Goal: Task Accomplishment & Management: Complete application form

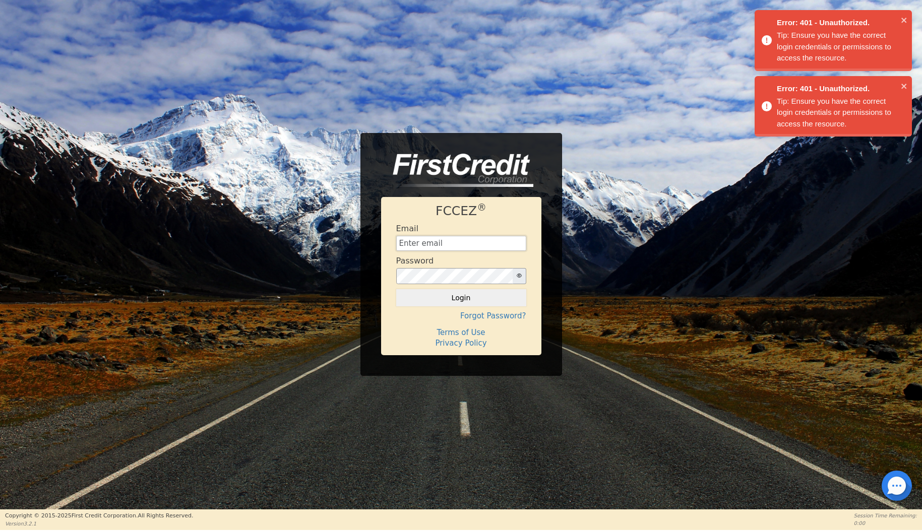
type input "finance@ecoverseusa.com"
click at [440, 300] on button "Login" at bounding box center [461, 297] width 130 height 17
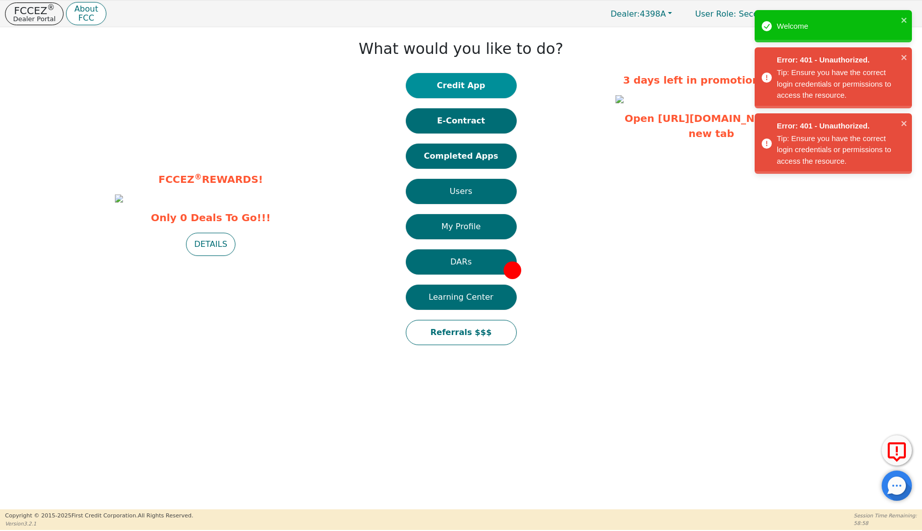
click at [496, 88] on button "Credit App" at bounding box center [461, 85] width 111 height 25
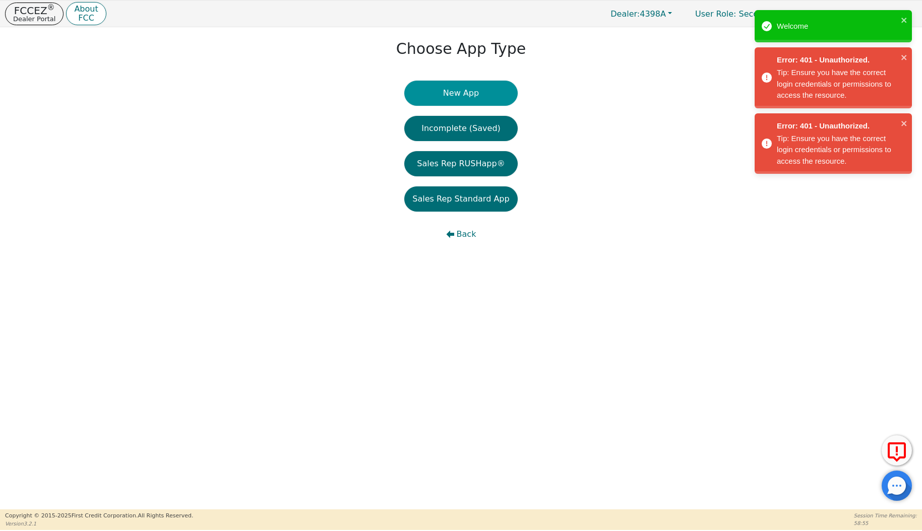
click at [444, 95] on button "New App" at bounding box center [460, 93] width 113 height 25
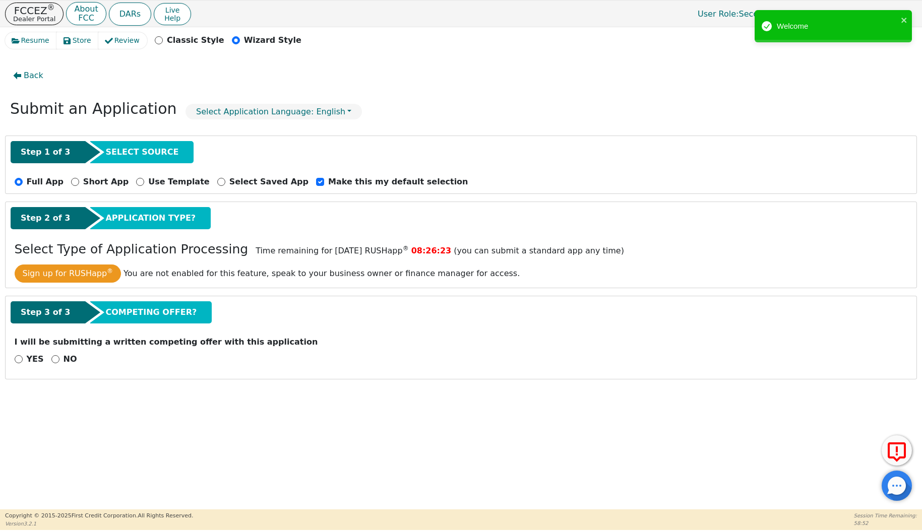
click at [53, 357] on input "NO" at bounding box center [55, 359] width 8 height 8
radio input "true"
click at [86, 385] on button "Next Step" at bounding box center [80, 385] width 131 height 23
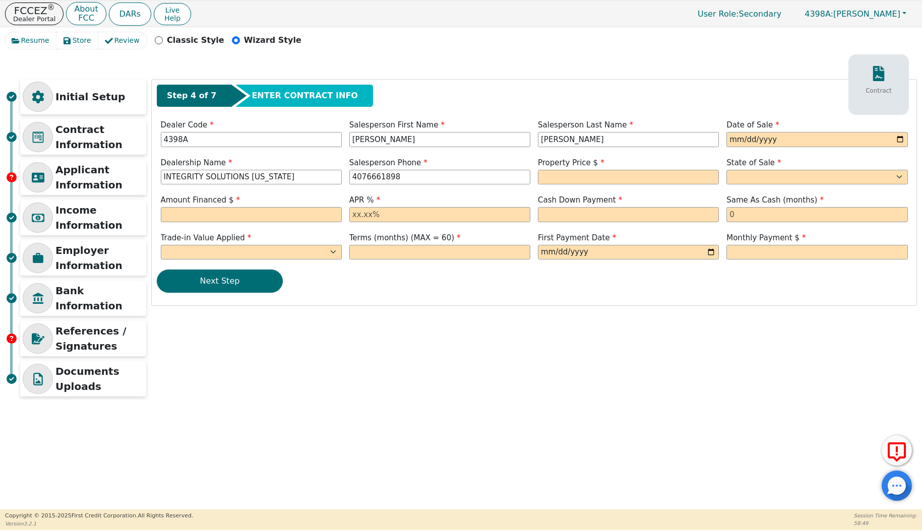
click at [725, 136] on div "Date of Sale" at bounding box center [817, 134] width 188 height 30
click at [729, 140] on input "date" at bounding box center [816, 139] width 181 height 15
type input "[DATE]"
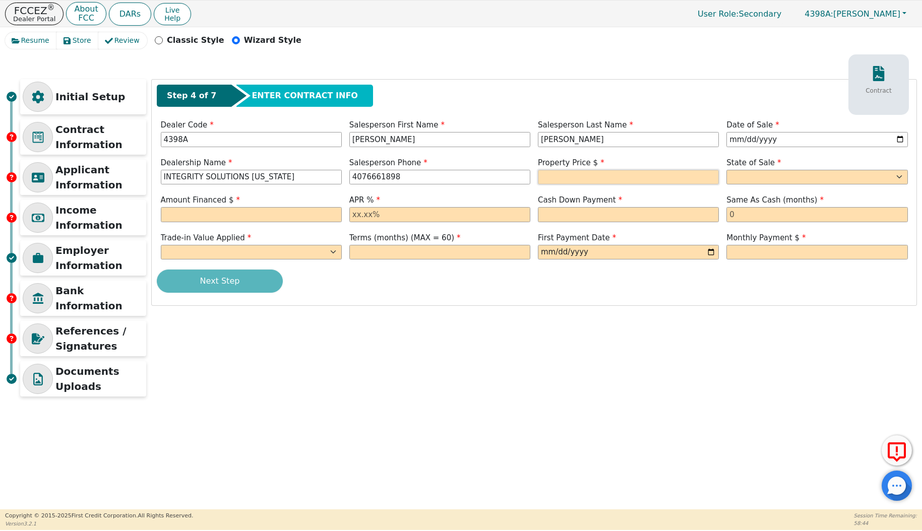
type input "407-666-1898"
type input "8490.00"
select select "FL"
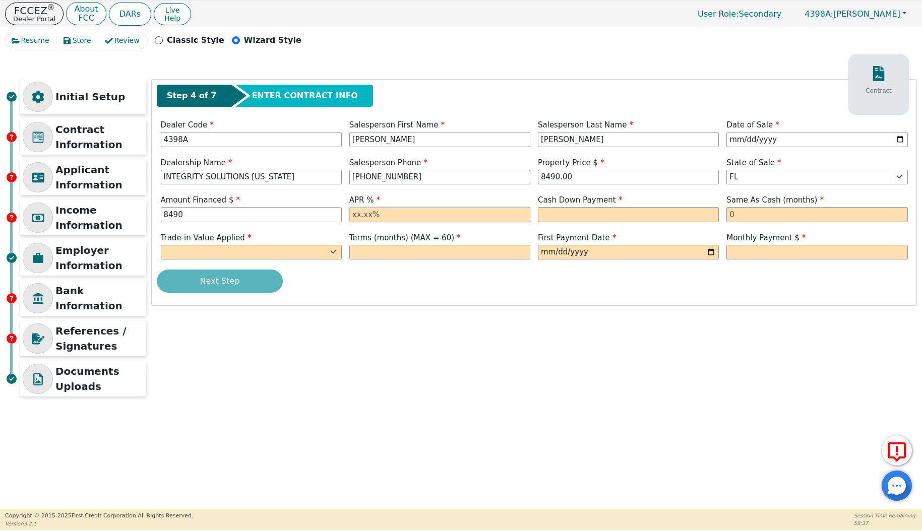
type input "8490.00"
type input "17.99"
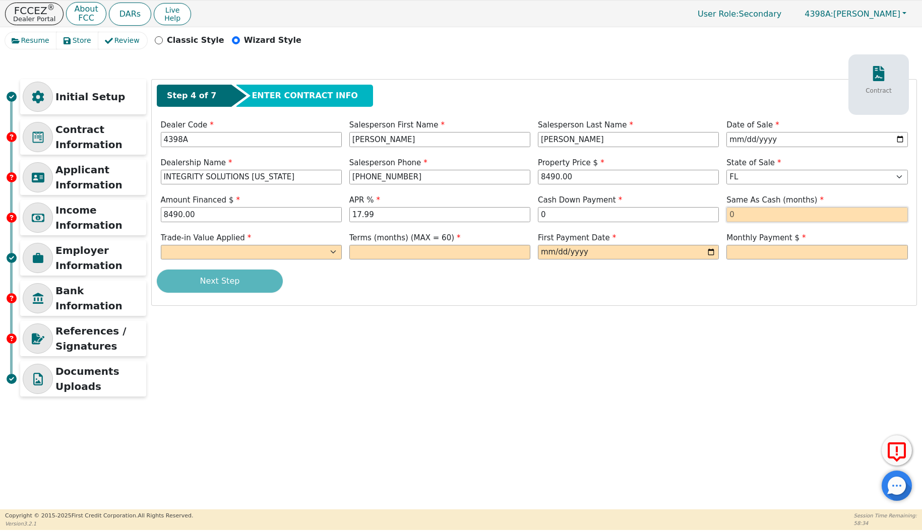
type input "0.00"
type input "0"
select select "n"
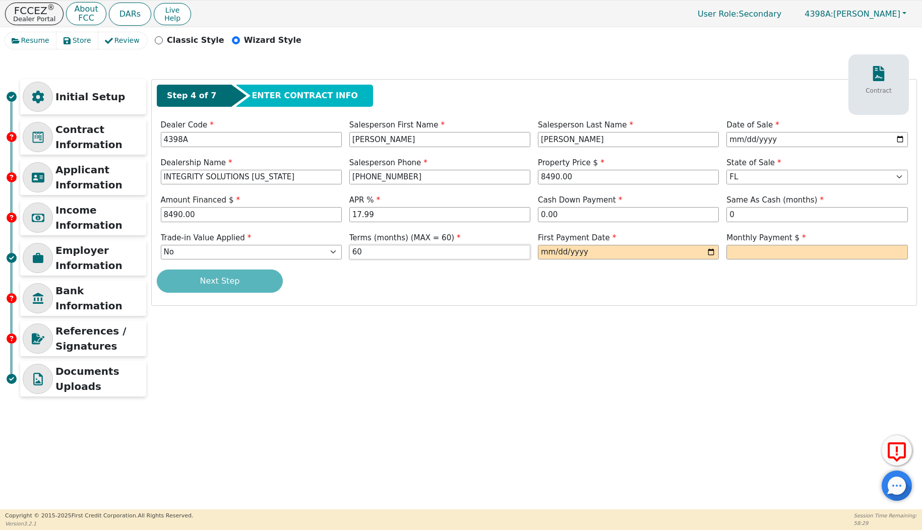
type input "60"
type input "2025-09-29"
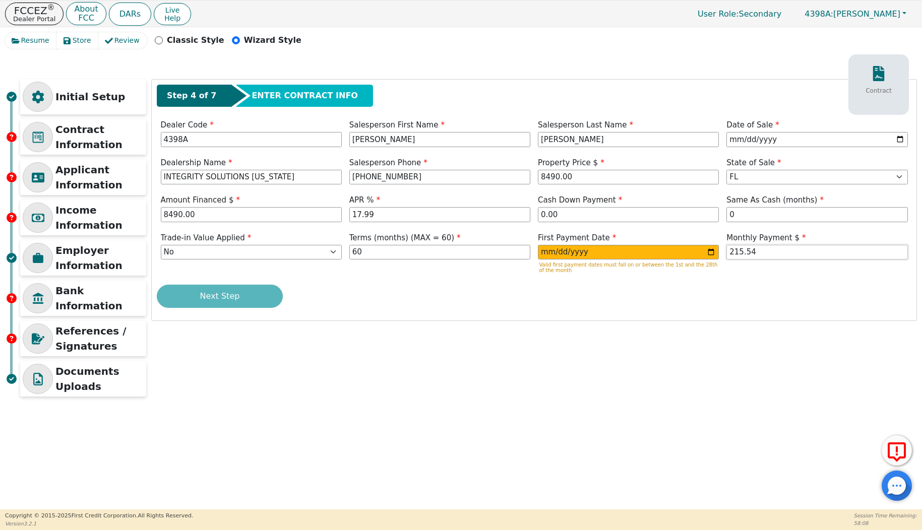
type input "215.54"
click at [689, 349] on div "Initial Setup Contract Information Applicant Information Income Information Emp…" at bounding box center [461, 240] width 912 height 323
drag, startPoint x: 603, startPoint y: 255, endPoint x: 525, endPoint y: 251, distance: 78.2
click at [525, 251] on div "Trade-in Value Applied Yes No Terms (months) (MAX = 60) 60 First Payment Date 2…" at bounding box center [534, 254] width 754 height 45
click at [618, 256] on input "2025-09-29" at bounding box center [628, 252] width 181 height 15
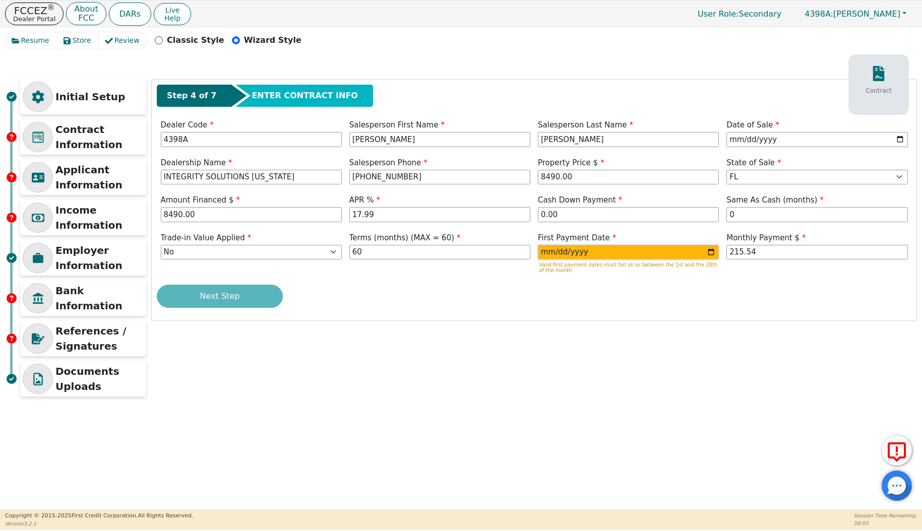
click at [593, 250] on input "2025-09-29" at bounding box center [628, 252] width 181 height 15
click at [560, 249] on input "2025-09-29" at bounding box center [628, 252] width 181 height 15
click at [551, 250] on input "2025-09-29" at bounding box center [628, 252] width 181 height 15
click at [562, 250] on input "2025-09-29" at bounding box center [628, 252] width 181 height 15
click at [587, 250] on input "2025-09-29" at bounding box center [628, 252] width 181 height 15
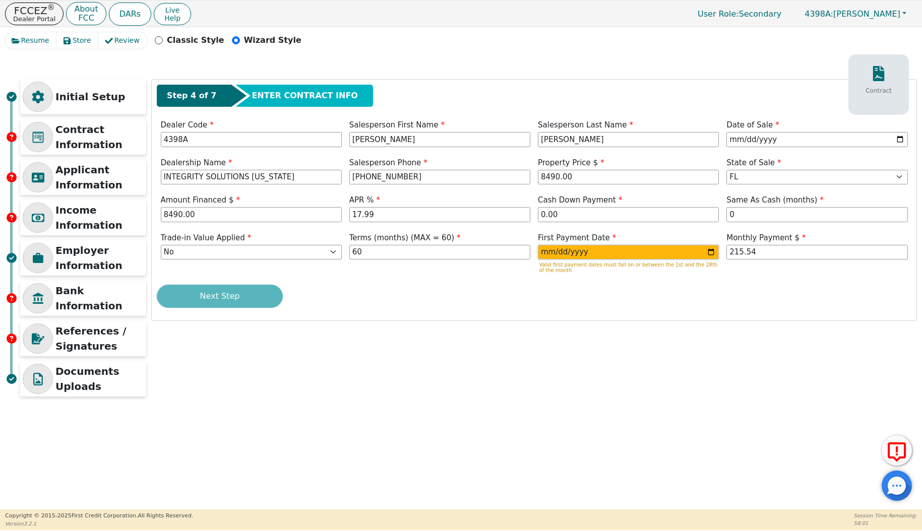
click at [578, 250] on input "2025-09-29" at bounding box center [628, 252] width 181 height 15
click at [562, 250] on input "2025-09-29" at bounding box center [628, 252] width 181 height 15
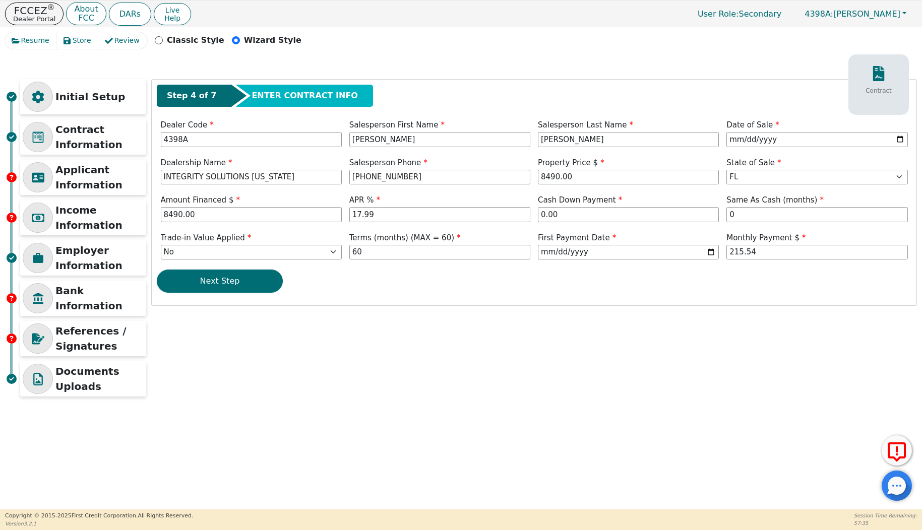
type input "2025-09-28"
click at [734, 334] on div "Initial Setup Contract Information Applicant Information Income Information Emp…" at bounding box center [461, 240] width 912 height 323
click at [238, 284] on button "Next Step" at bounding box center [220, 281] width 126 height 23
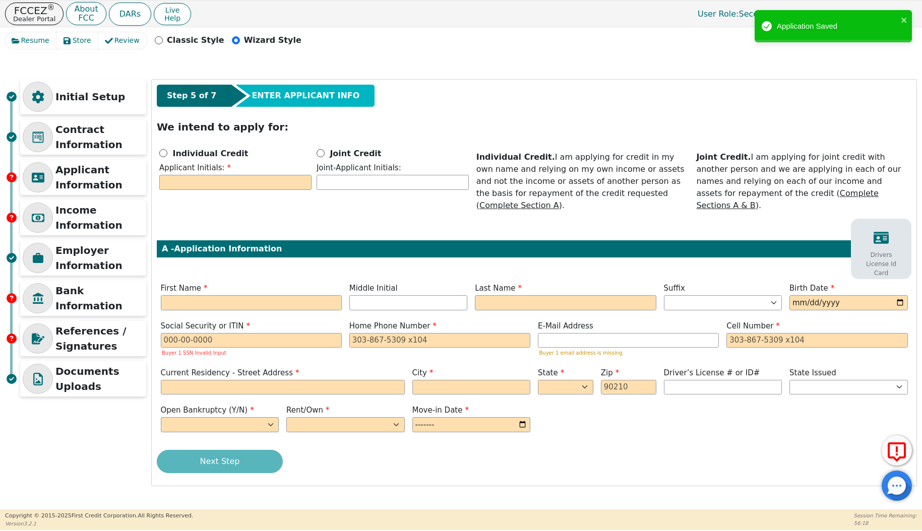
click at [154, 154] on div "Step 5 of 7 ENTER APPLICANT INFO We intend to apply for: Individual Credit Appl…" at bounding box center [534, 283] width 764 height 406
click at [157, 154] on div "Individual Credit Applicant Initials:" at bounding box center [235, 169] width 157 height 45
click at [171, 154] on span "Individual Credit" at bounding box center [210, 153] width 78 height 12
click at [167, 154] on input "Individual Credit" at bounding box center [163, 153] width 8 height 8
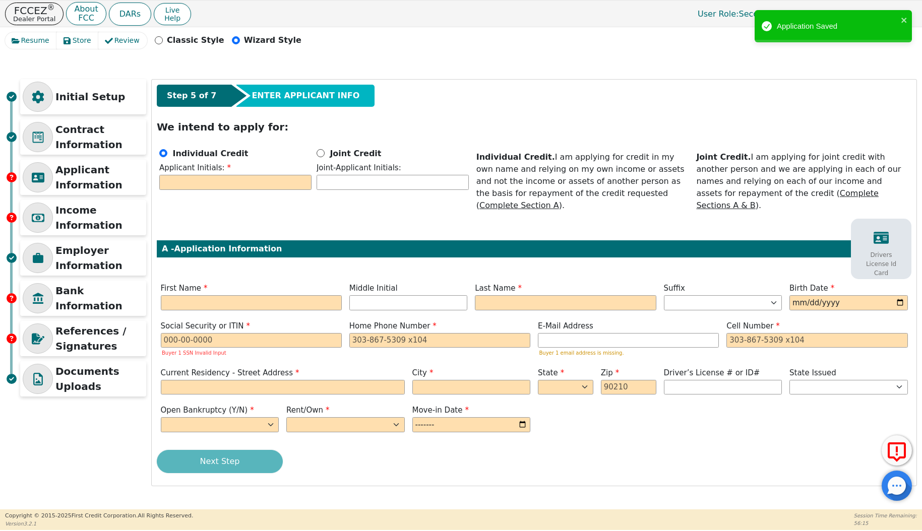
radio input "true"
click at [181, 188] on input "text" at bounding box center [235, 182] width 152 height 15
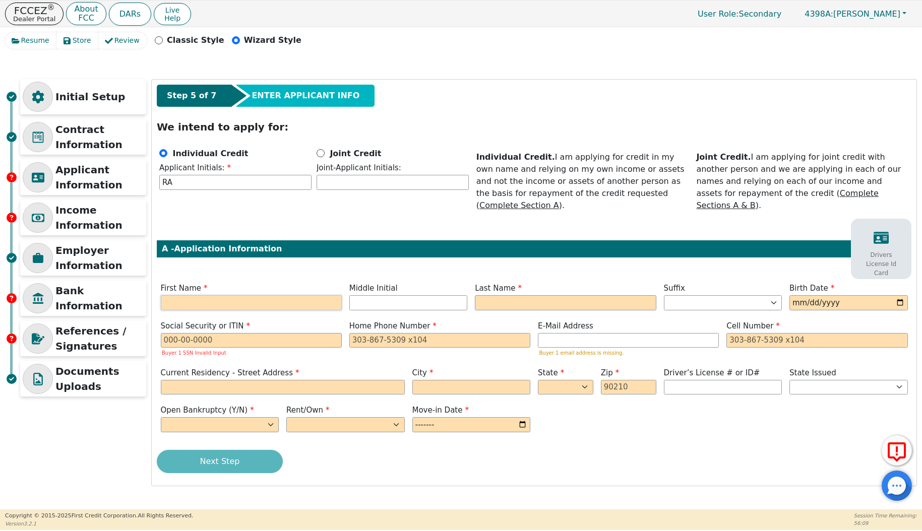
type input "R"
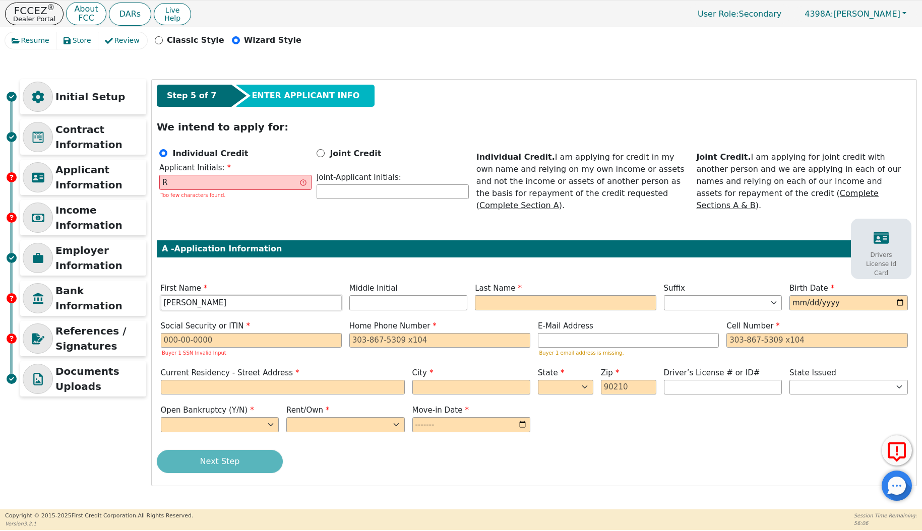
type input "[PERSON_NAME]"
type input "RA"
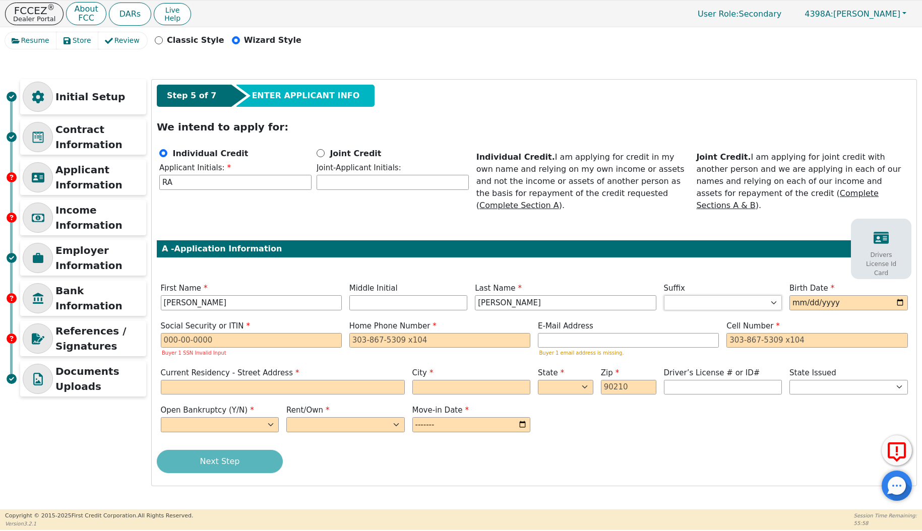
type input "[PERSON_NAME]"
type input "1982-01-06"
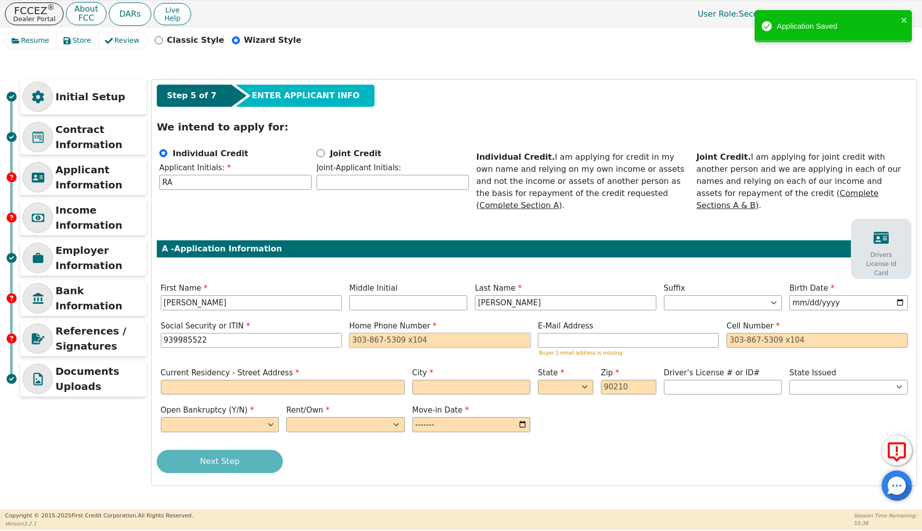
type input "***-**-5522"
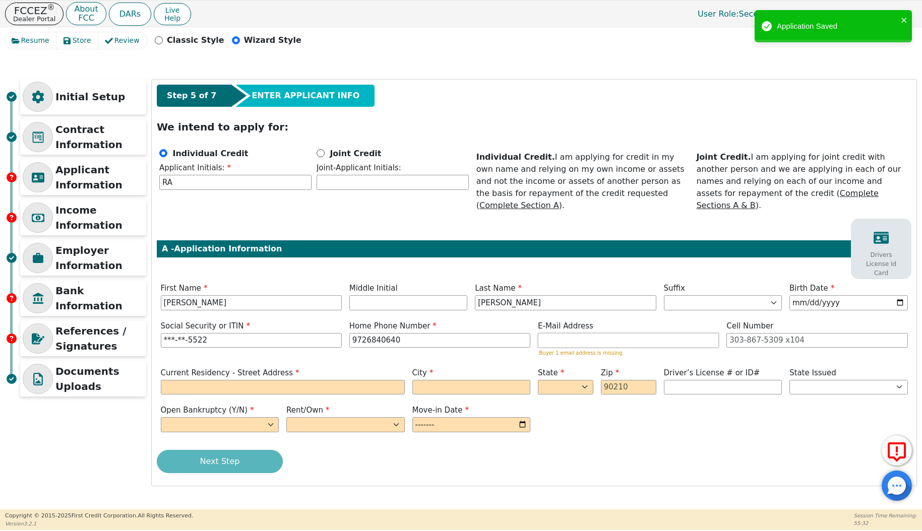
type input "972-684-0640"
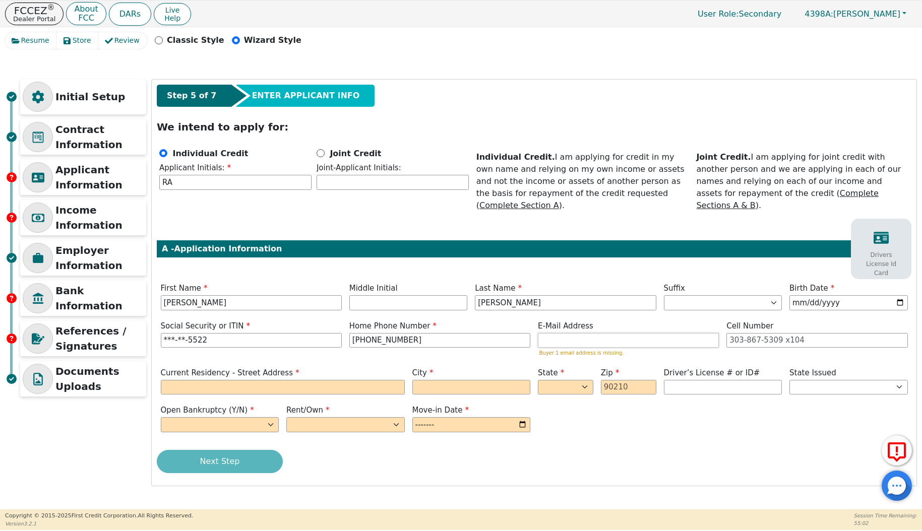
paste input "sasukenunez06@gmail.com"
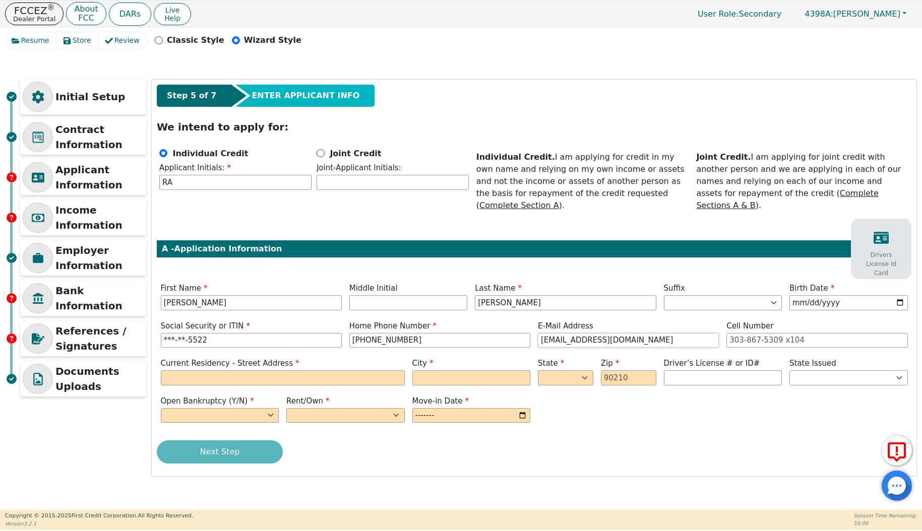
type input "sasukenunez06@gmail.com"
type input "2816 ALMETA DRIVE"
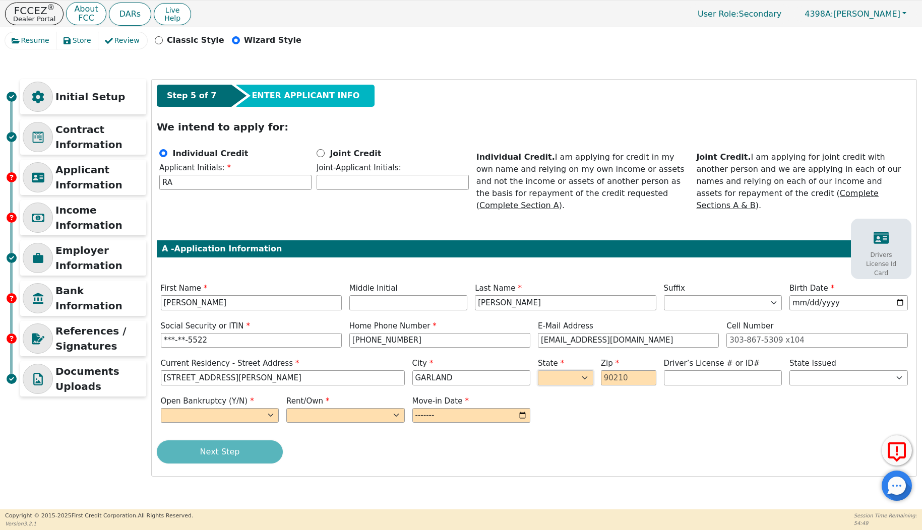
type input "GARLAND"
select select "TX"
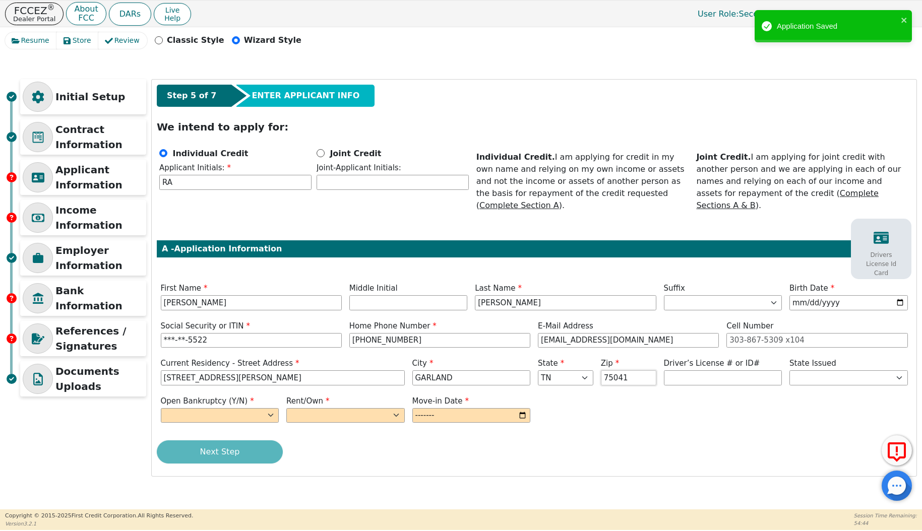
type input "75041"
click at [234, 411] on div "Open Bankruptcy (Y/N) Yes No" at bounding box center [220, 411] width 126 height 30
select select "n"
select select "Own"
click at [446, 408] on input "month" at bounding box center [471, 415] width 118 height 15
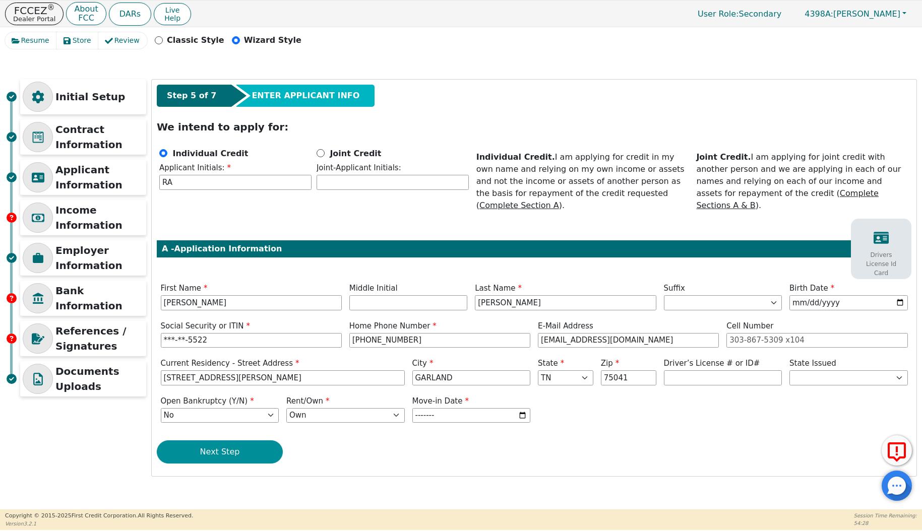
type input "2025-07"
click at [212, 444] on button "Next Step" at bounding box center [220, 451] width 126 height 23
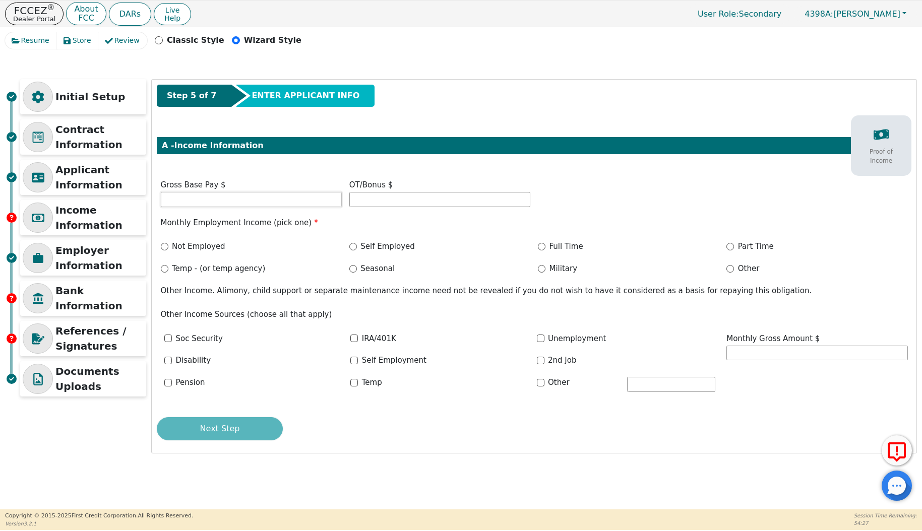
click at [258, 198] on input "text" at bounding box center [251, 199] width 181 height 15
type input "8400.00"
click at [353, 246] on input "Self Employed" at bounding box center [353, 247] width 8 height 8
radio input "true"
click at [236, 428] on button "Next Step" at bounding box center [220, 428] width 126 height 23
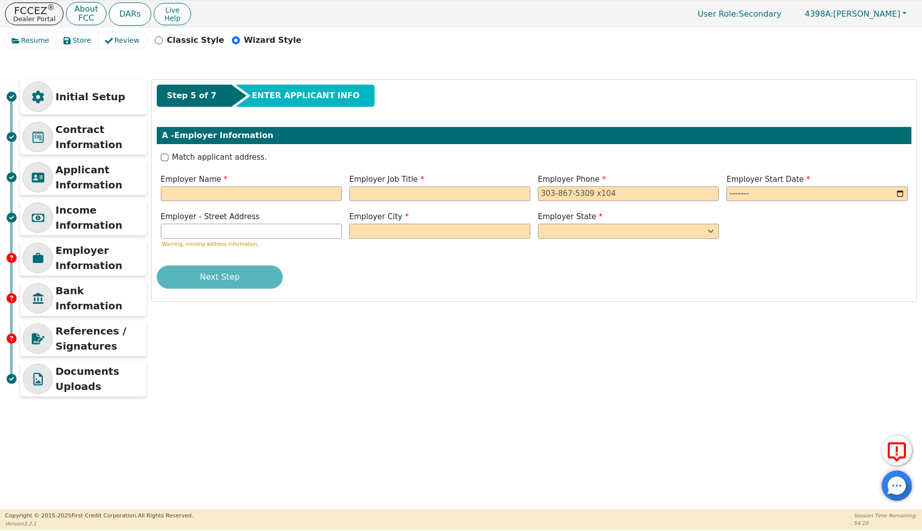
click at [280, 180] on label "Employer Name" at bounding box center [251, 180] width 181 height 12
type input "MONTESDEOCA EXCAVATION"
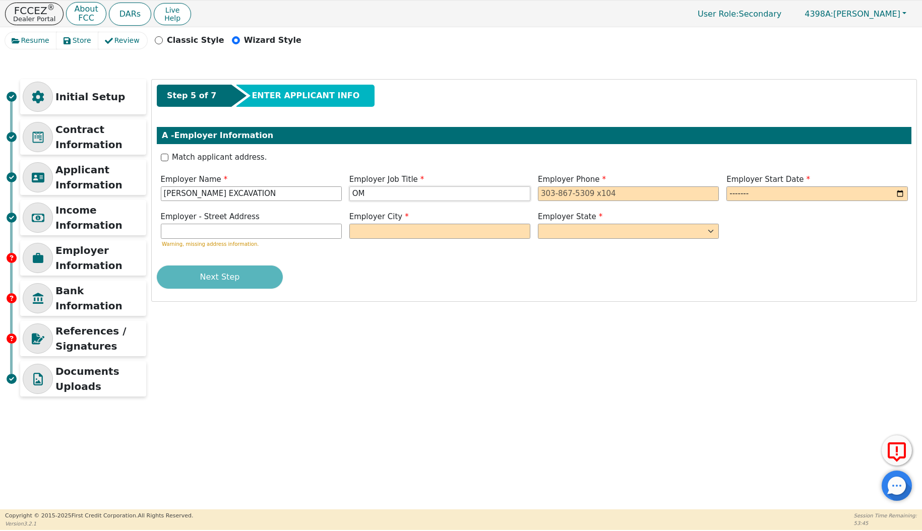
type input "O"
type input "NA"
type input "972-533-5633"
click at [774, 190] on input "month" at bounding box center [816, 193] width 181 height 15
type input "2020-01"
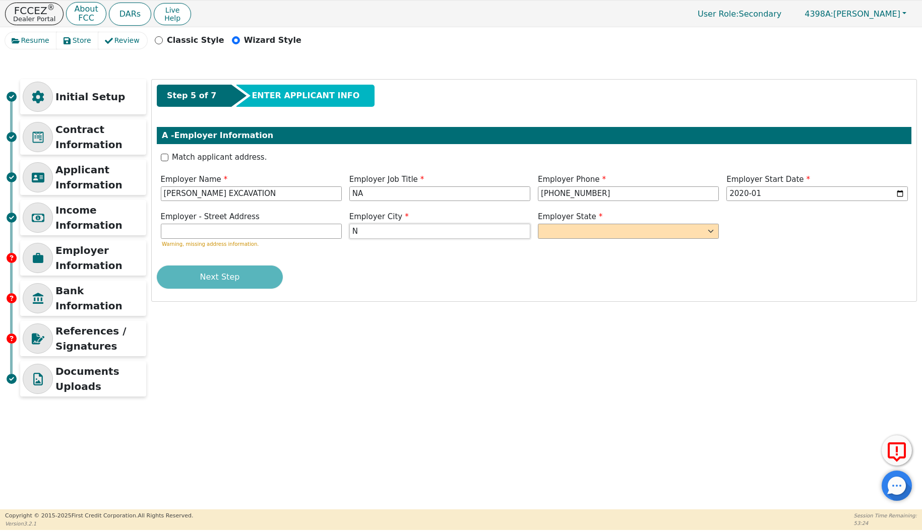
type input "N"
select select "KS"
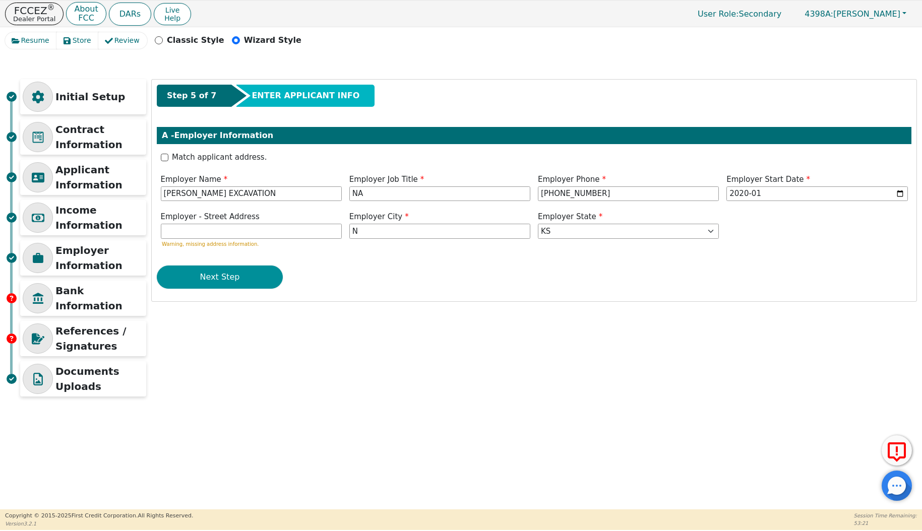
click at [238, 284] on button "Next Step" at bounding box center [220, 277] width 126 height 23
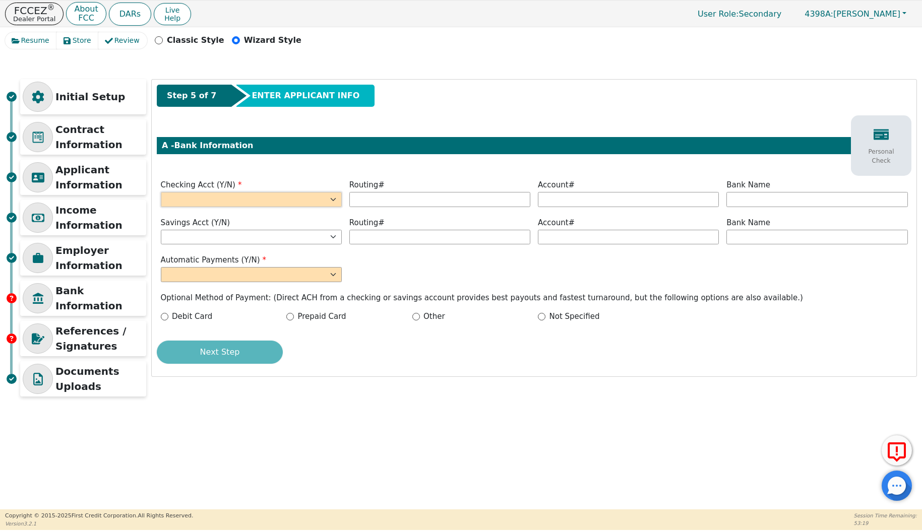
select select "y"
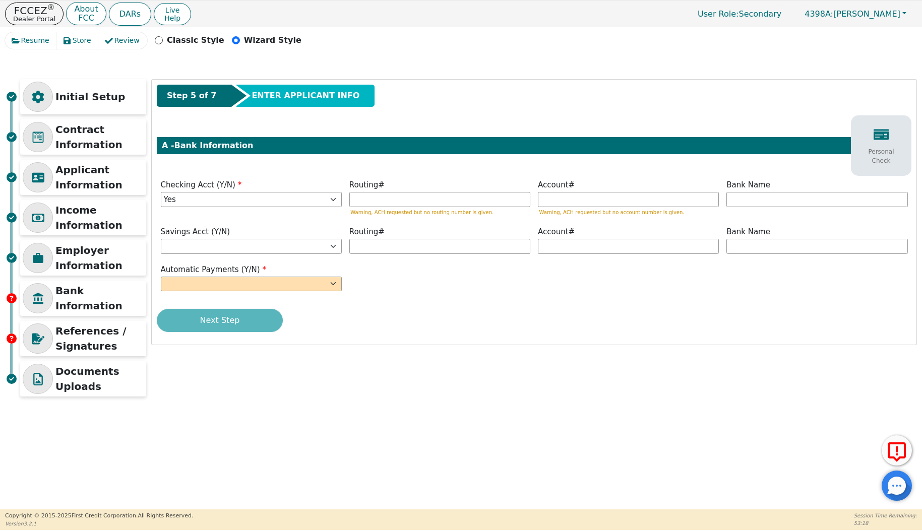
click at [234, 270] on span "Automatic Payments (Y/N)" at bounding box center [214, 269] width 106 height 9
click at [234, 276] on div "Automatic Payments (Y/N) Yes No" at bounding box center [251, 278] width 181 height 28
select select "y"
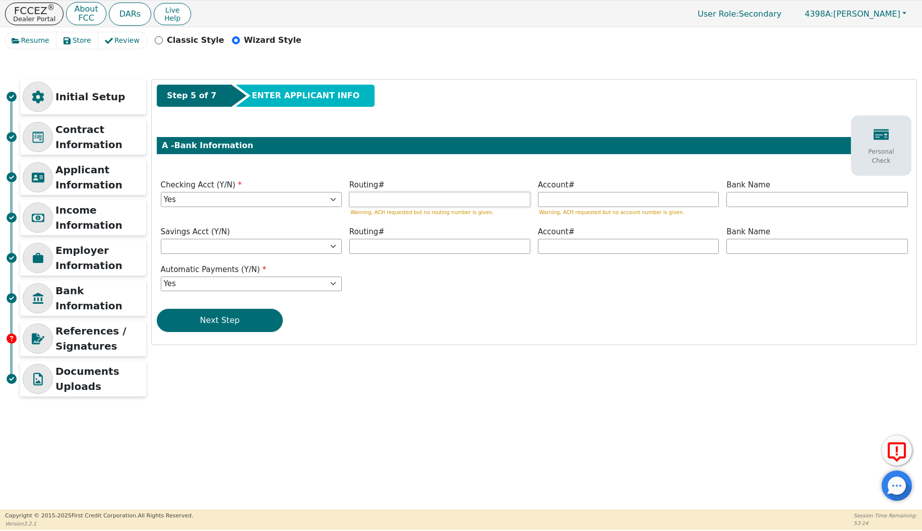
click at [422, 195] on input "text" at bounding box center [439, 199] width 181 height 15
type input "*********"
click at [586, 197] on input "text" at bounding box center [628, 199] width 181 height 15
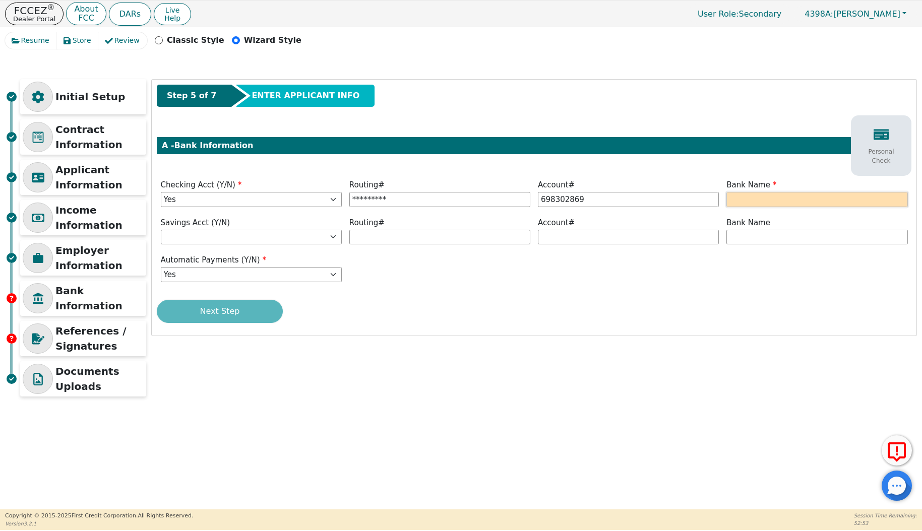
type input "*********"
click at [811, 200] on input "text" at bounding box center [816, 199] width 181 height 15
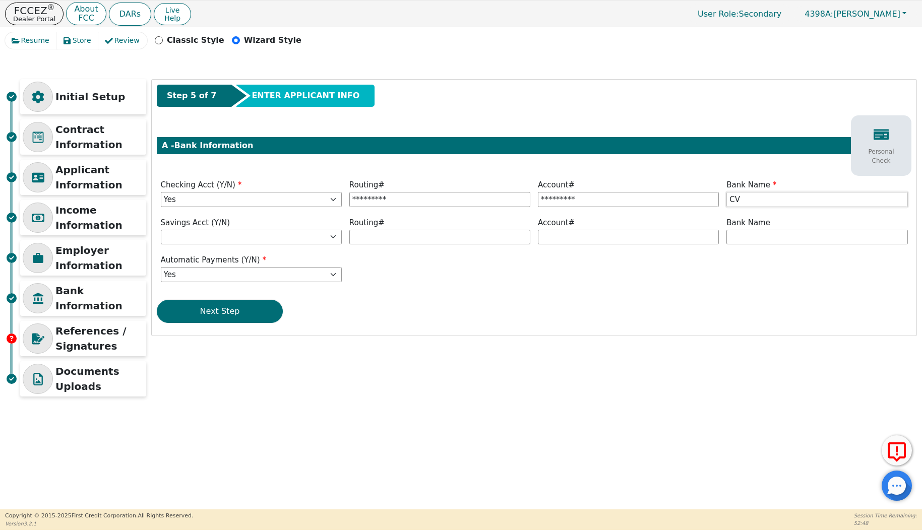
type input "C"
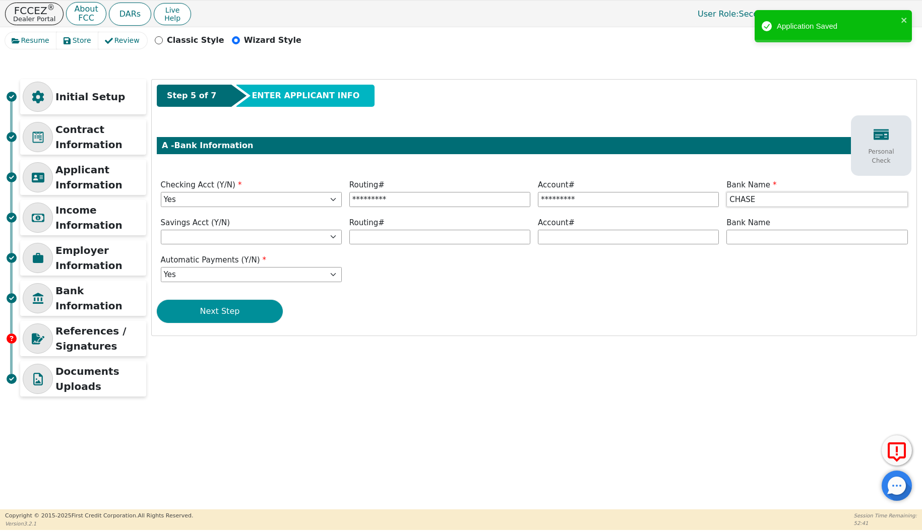
type input "CHASE"
click at [202, 317] on button "Next Step" at bounding box center [220, 311] width 126 height 23
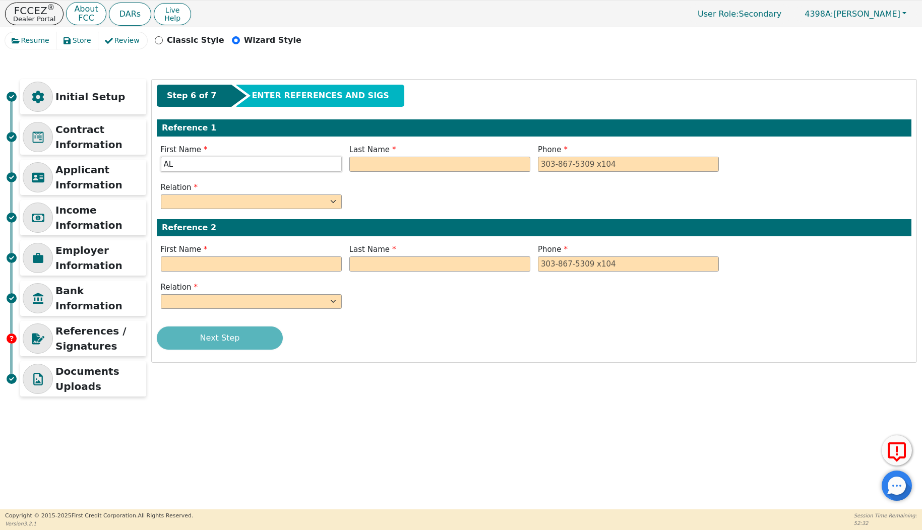
type input "A"
type input "ALVARO"
type input "[PERSON_NAME]"
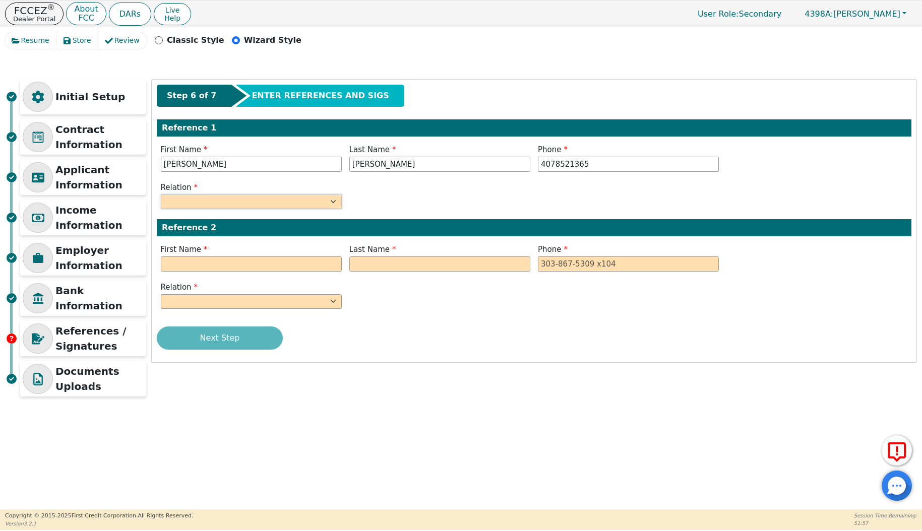
type input "407-852-1365"
select select "FRIEND"
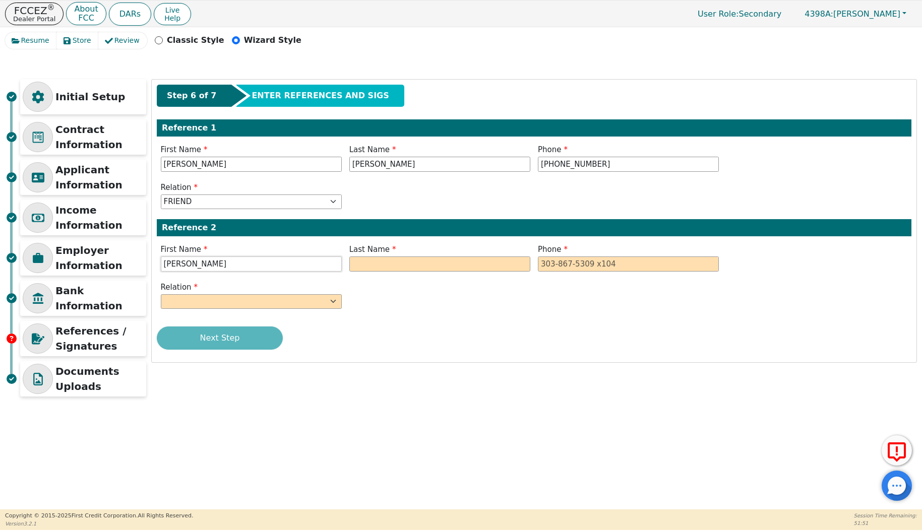
type input "VALENTIN"
type input "MONTES DE OCA"
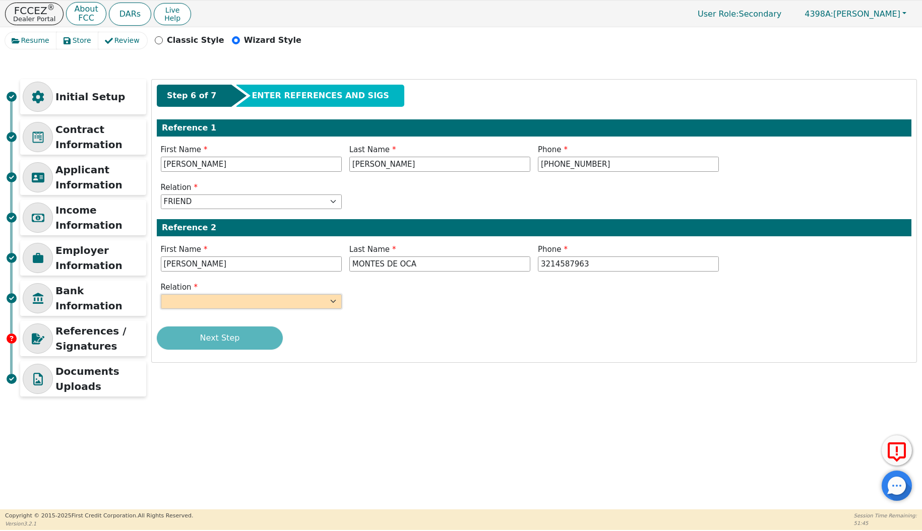
type input "321-458-7963"
select select "FRIEND"
click at [240, 339] on button "Next Step" at bounding box center [220, 338] width 126 height 23
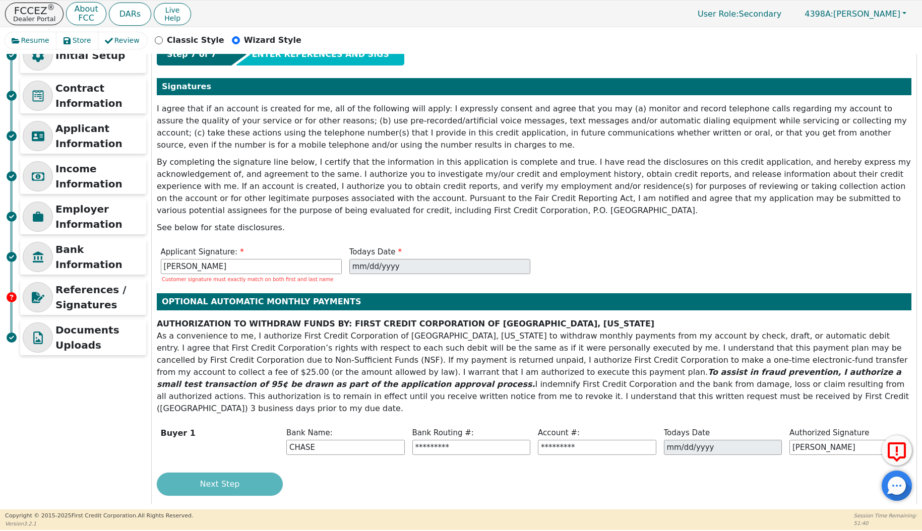
scroll to position [41, 0]
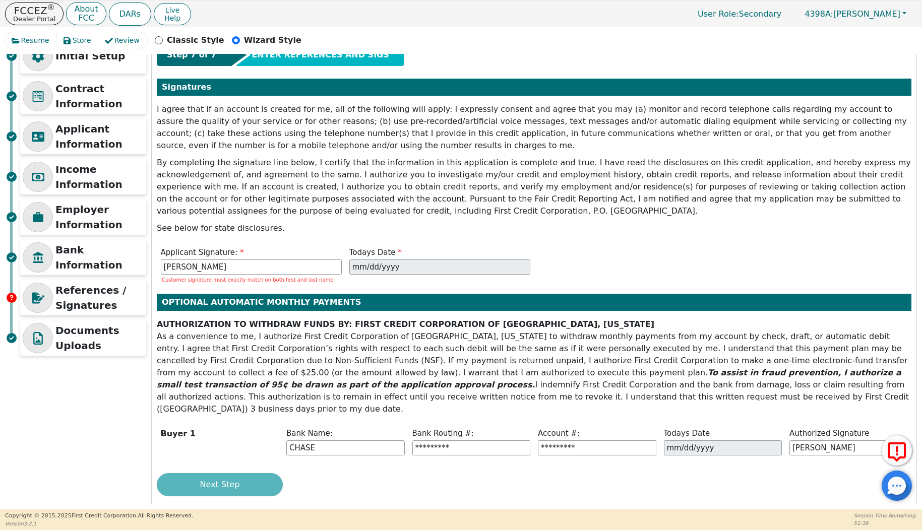
click at [254, 482] on div "Next Step" at bounding box center [534, 484] width 754 height 23
click at [214, 264] on input "REY ARRIAGA" at bounding box center [251, 267] width 181 height 15
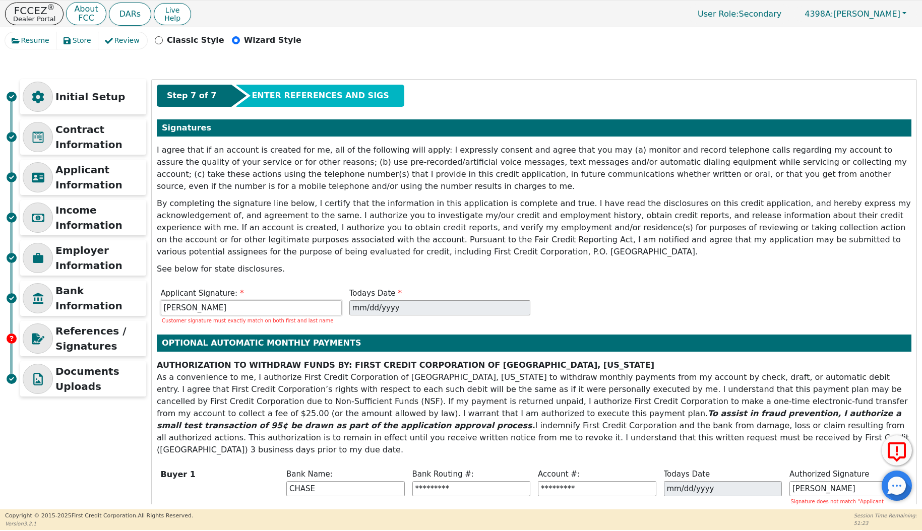
scroll to position [0, 0]
type input "REY ARRIAGA"
click at [71, 134] on p "Contract Information" at bounding box center [99, 137] width 88 height 30
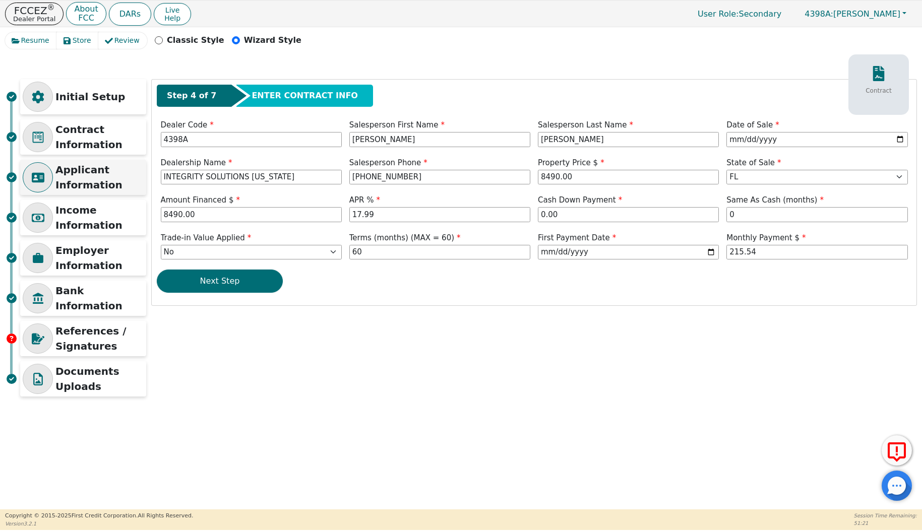
click at [115, 176] on p "Applicant Information" at bounding box center [99, 177] width 88 height 30
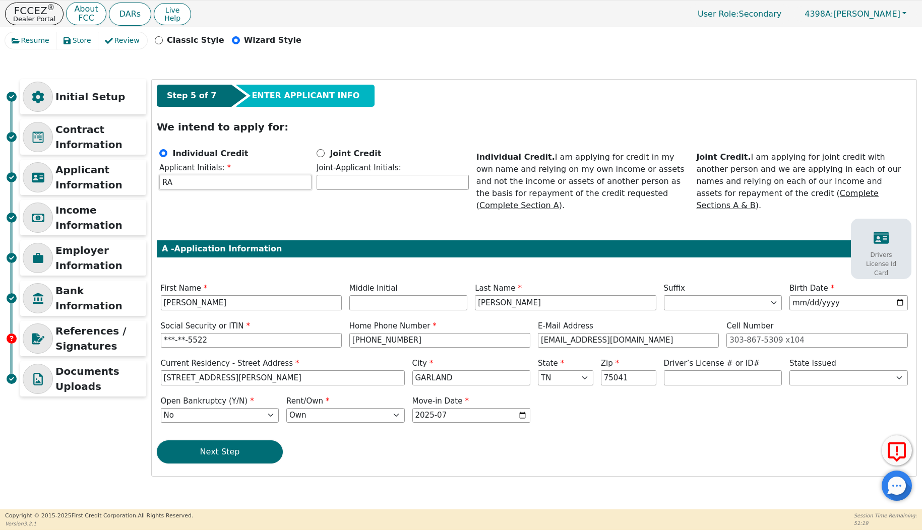
click at [206, 184] on input "RA" at bounding box center [235, 182] width 152 height 15
click at [173, 183] on input "RA" at bounding box center [235, 182] width 152 height 15
click at [167, 183] on input "RA" at bounding box center [235, 182] width 152 height 15
type input "RYA"
click at [240, 441] on button "Next Step" at bounding box center [220, 451] width 126 height 23
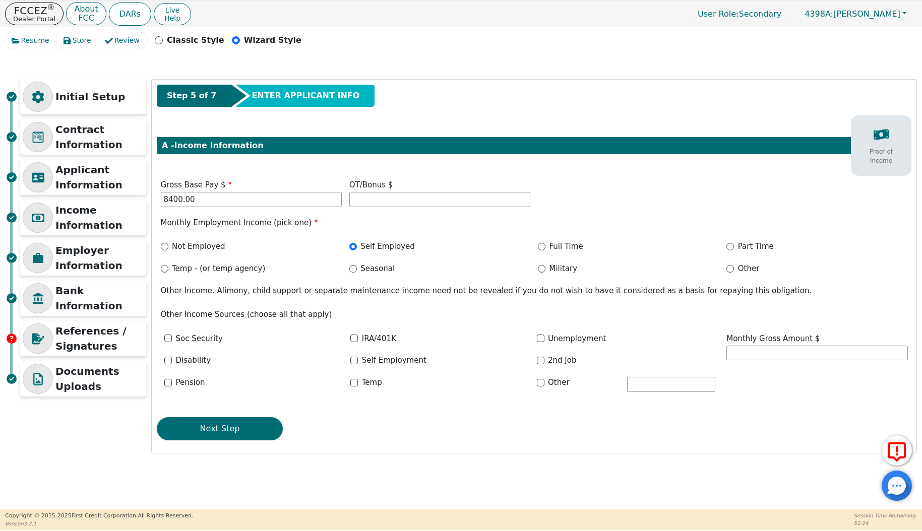
click at [240, 439] on div "Step 5 of 7 ENTER APPLICANT INFO A - Income Information Proof of Income Gross B…" at bounding box center [534, 266] width 764 height 373
click at [240, 424] on button "Next Step" at bounding box center [220, 428] width 126 height 23
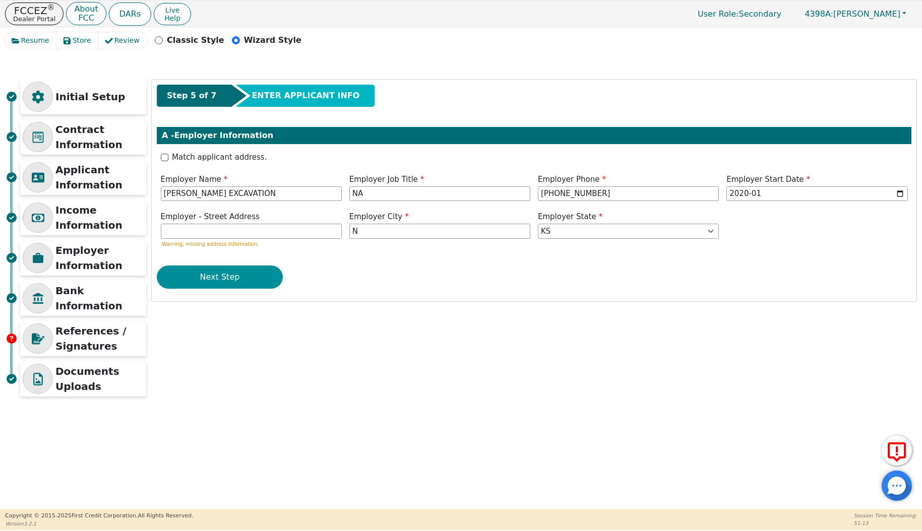
click at [253, 275] on button "Next Step" at bounding box center [220, 277] width 126 height 23
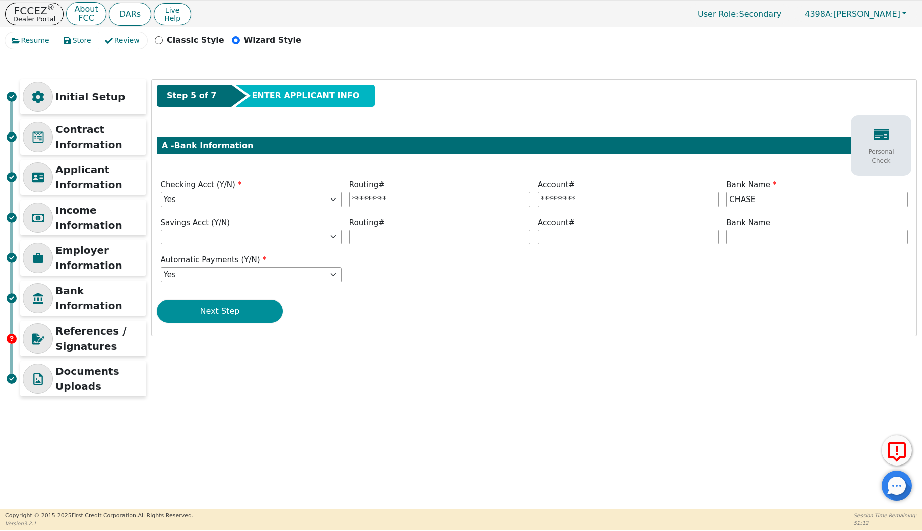
click at [243, 312] on button "Next Step" at bounding box center [220, 311] width 126 height 23
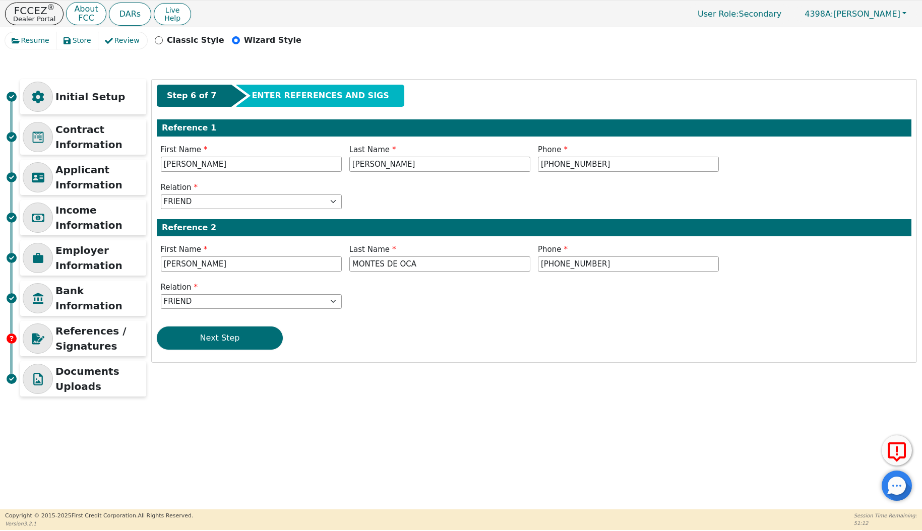
click at [240, 350] on div "Step 6 of 7 ENTER REFERENCES AND SIGS Reference 1 First Name ALVARO Last Name G…" at bounding box center [534, 221] width 764 height 283
click at [240, 339] on button "Next Step" at bounding box center [220, 338] width 126 height 23
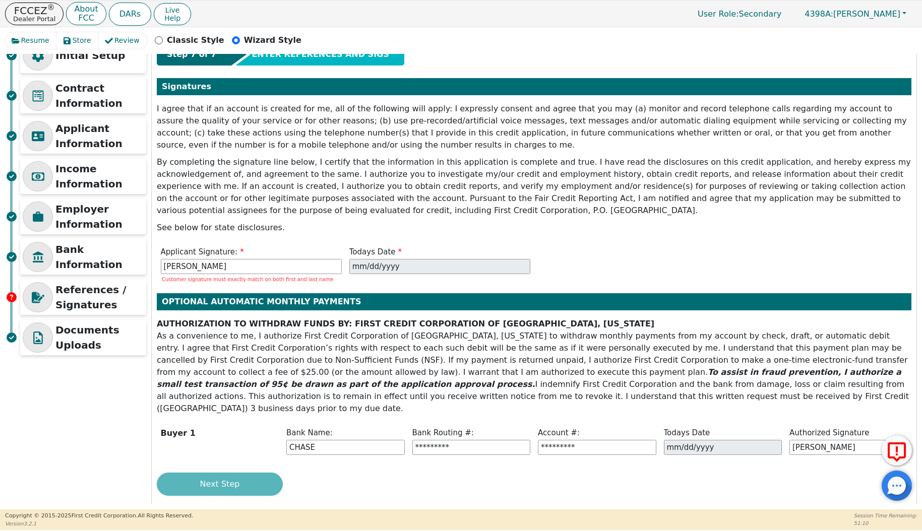
scroll to position [41, 0]
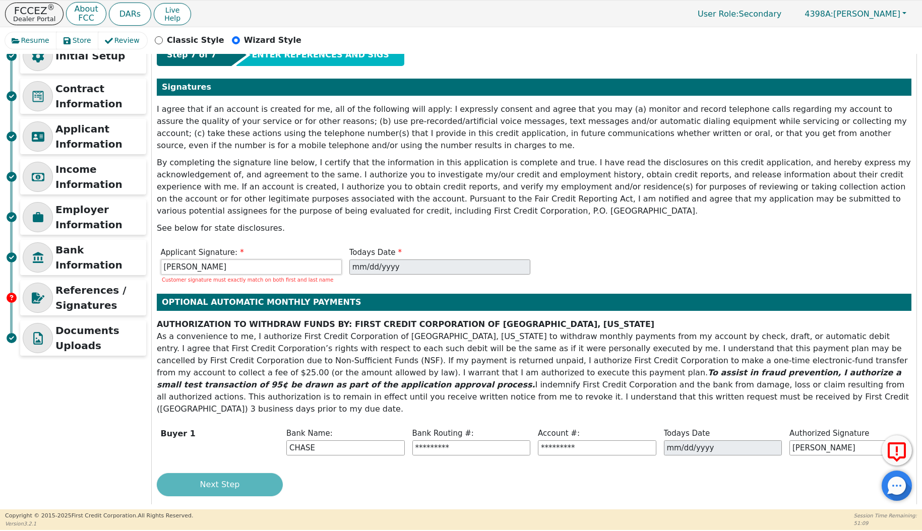
click at [180, 267] on input "REY ARRIAGA" at bounding box center [251, 267] width 181 height 15
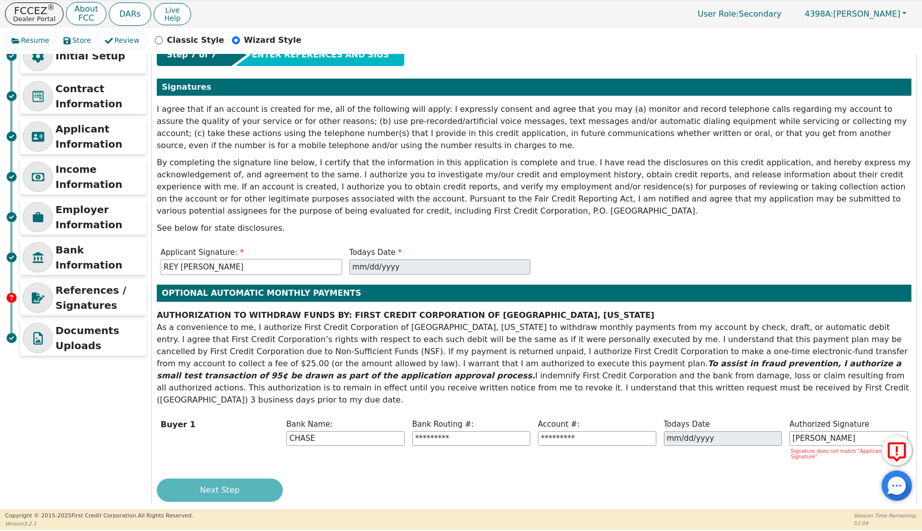
type input "REY YASMANY ARRIAGA"
click at [805, 431] on input "REY ARRIAGA" at bounding box center [848, 438] width 118 height 15
type input "REY YASMANY ARRIAGA"
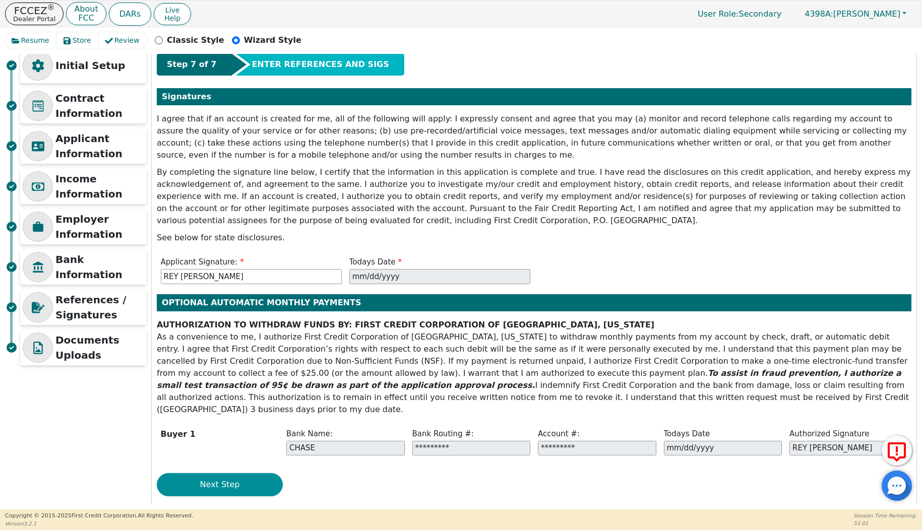
click at [203, 473] on button "Next Step" at bounding box center [220, 484] width 126 height 23
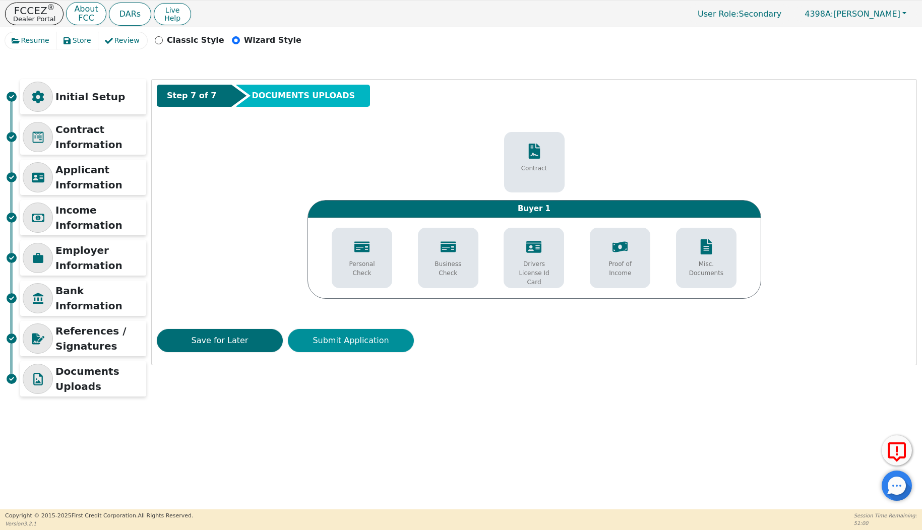
click at [343, 338] on button "Submit Application" at bounding box center [351, 340] width 126 height 23
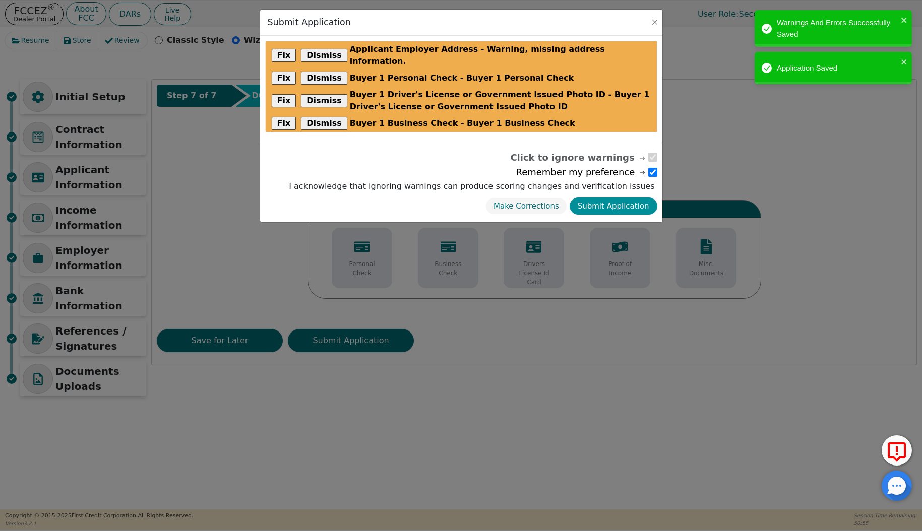
click at [623, 202] on button "Submit Application" at bounding box center [613, 207] width 88 height 18
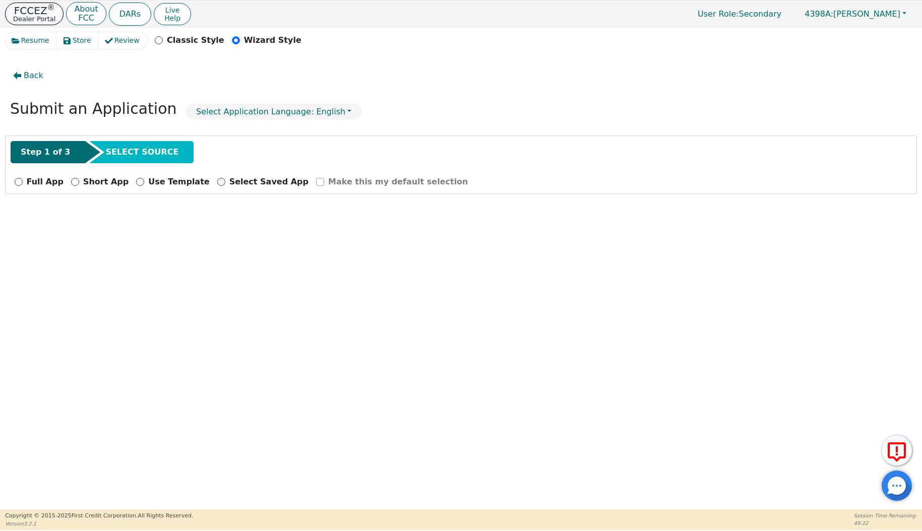
click at [48, 14] on button "FCCEZ ® Dealer Portal" at bounding box center [34, 14] width 58 height 23
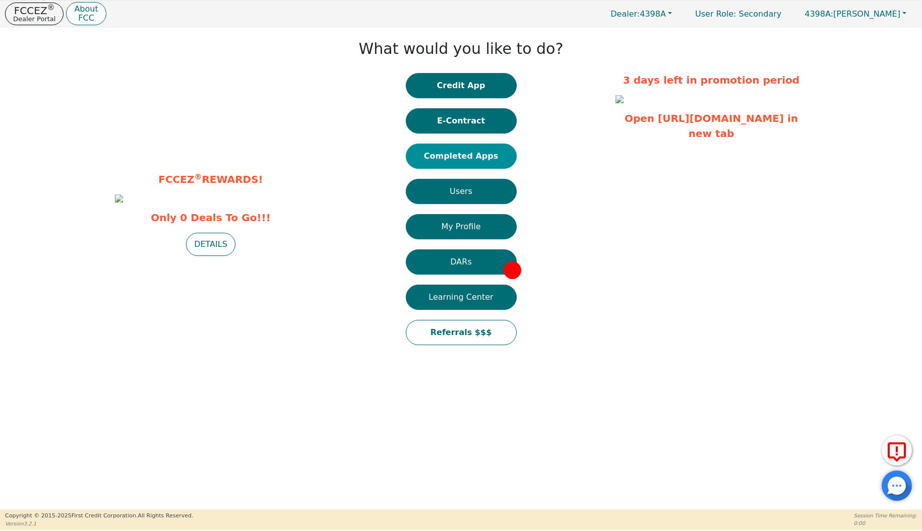
click at [476, 147] on button "Completed Apps" at bounding box center [461, 156] width 111 height 25
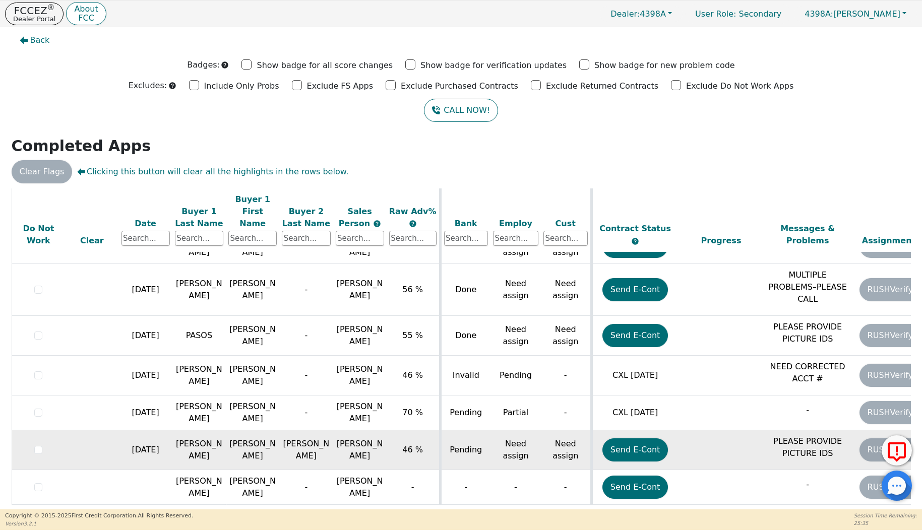
scroll to position [4, 0]
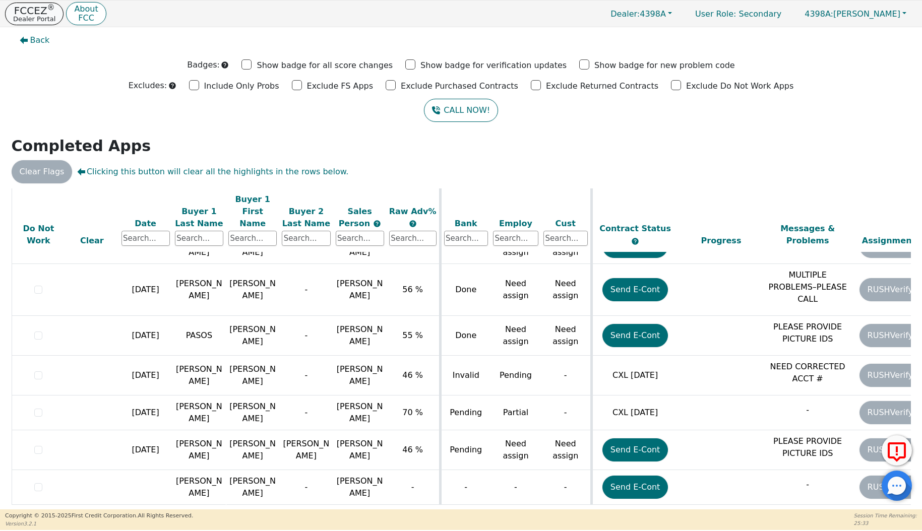
click at [36, 17] on p "Dealer Portal" at bounding box center [34, 19] width 42 height 7
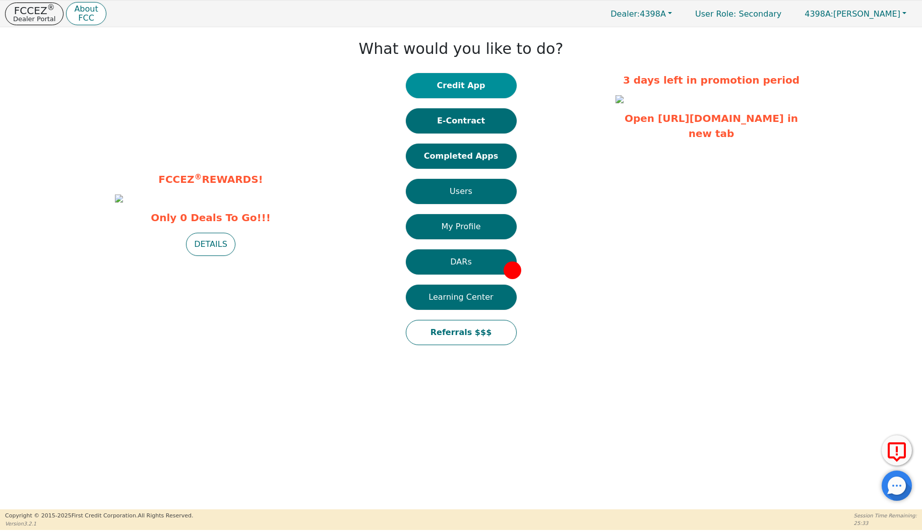
click at [451, 89] on button "Credit App" at bounding box center [461, 85] width 111 height 25
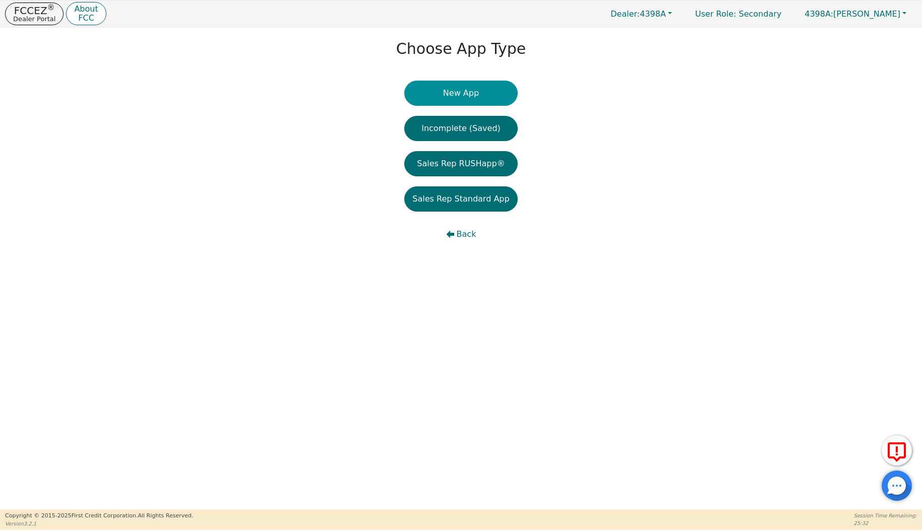
click at [451, 90] on button "New App" at bounding box center [460, 93] width 113 height 25
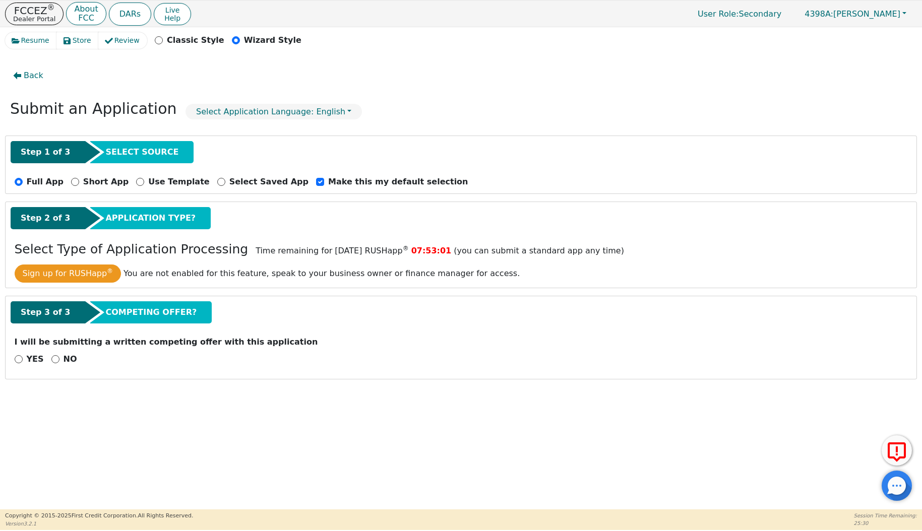
click at [56, 359] on input "NO" at bounding box center [55, 359] width 8 height 8
radio input "true"
click at [74, 396] on button "Next Step" at bounding box center [80, 385] width 131 height 23
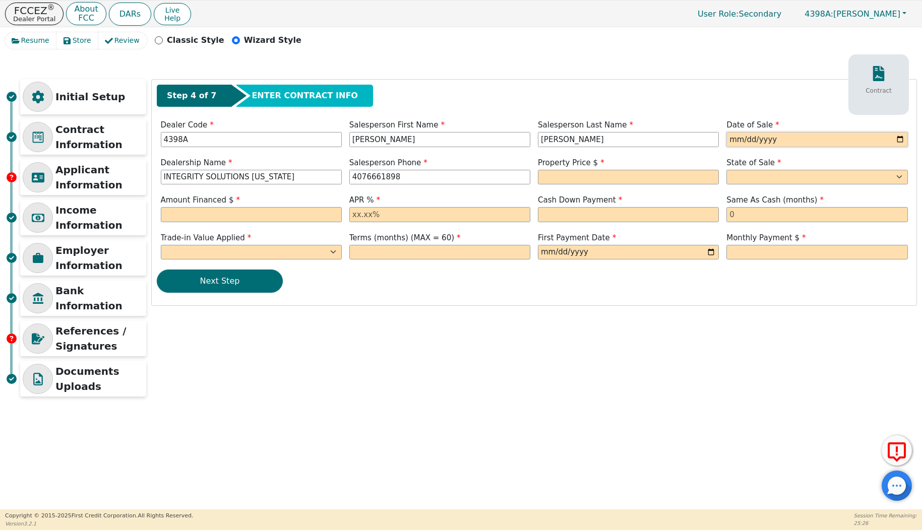
click at [732, 135] on input "date" at bounding box center [816, 139] width 181 height 15
type input "[DATE]"
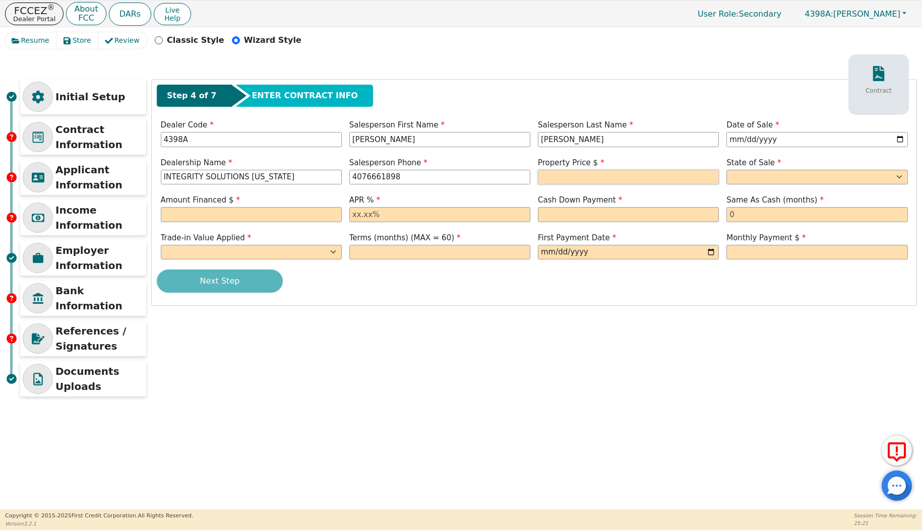
type input "407-666-1898"
type input "9990.00"
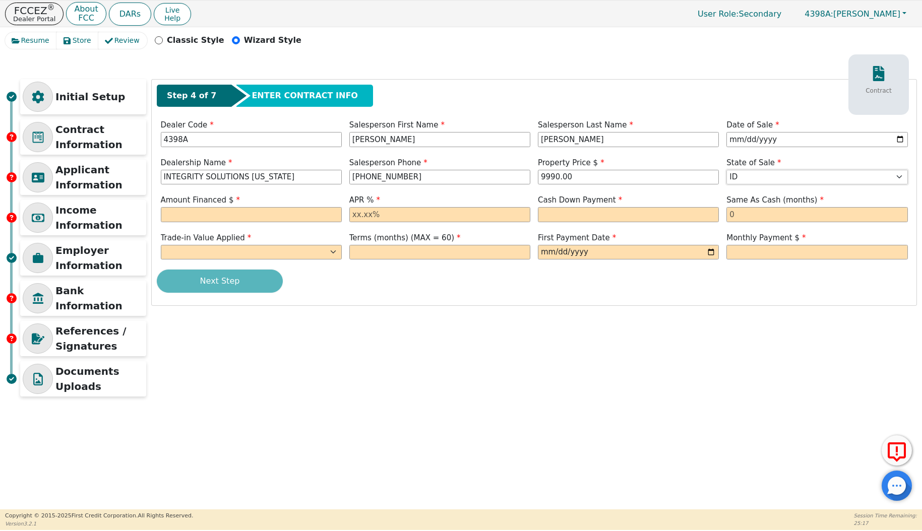
select select "IL"
type input "9990.00"
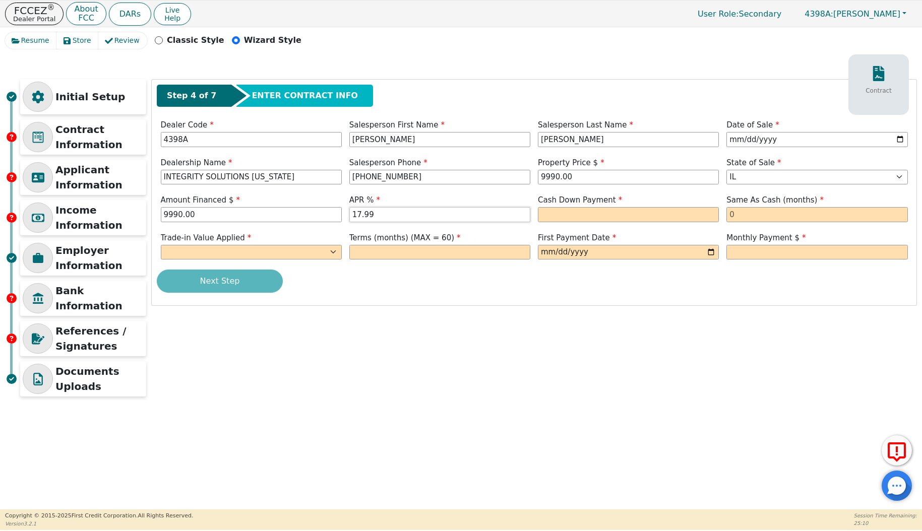
type input "17.99"
type input "0.00"
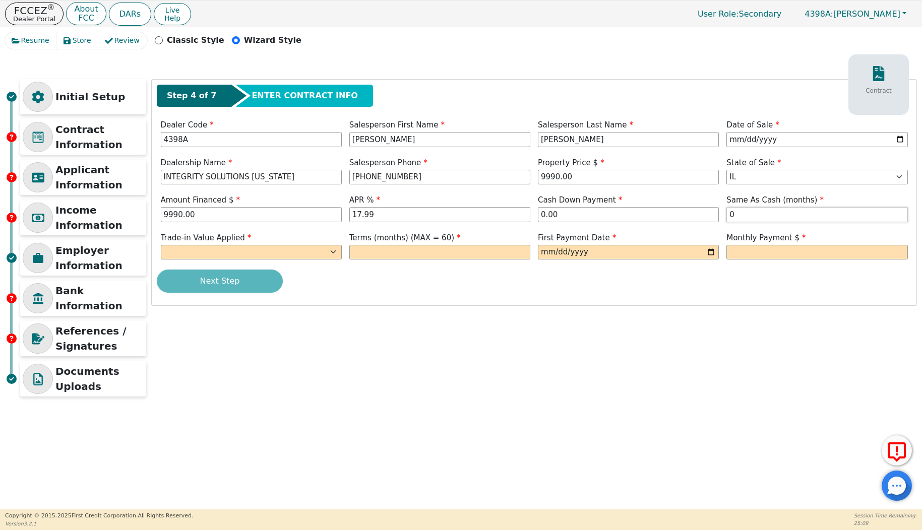
type input "0"
select select "n"
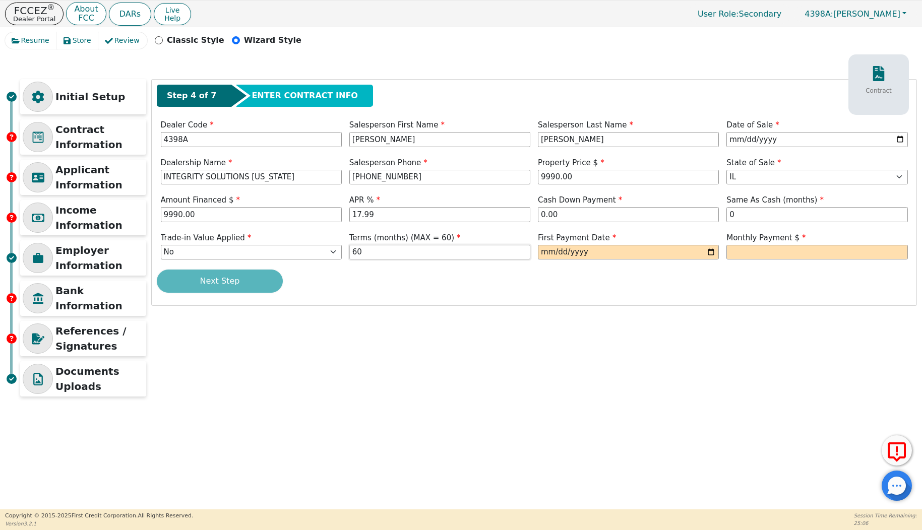
type input "60"
type input "2025-09-28"
click at [740, 140] on input "[DATE]" at bounding box center [816, 139] width 181 height 15
click at [745, 140] on input "[DATE]" at bounding box center [816, 139] width 181 height 15
type input "2025-08-28"
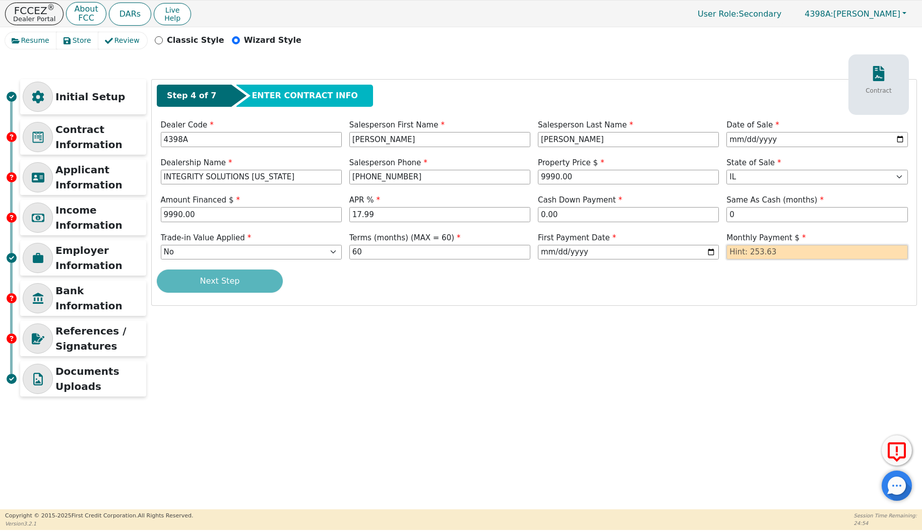
click at [786, 250] on input "text" at bounding box center [816, 252] width 181 height 15
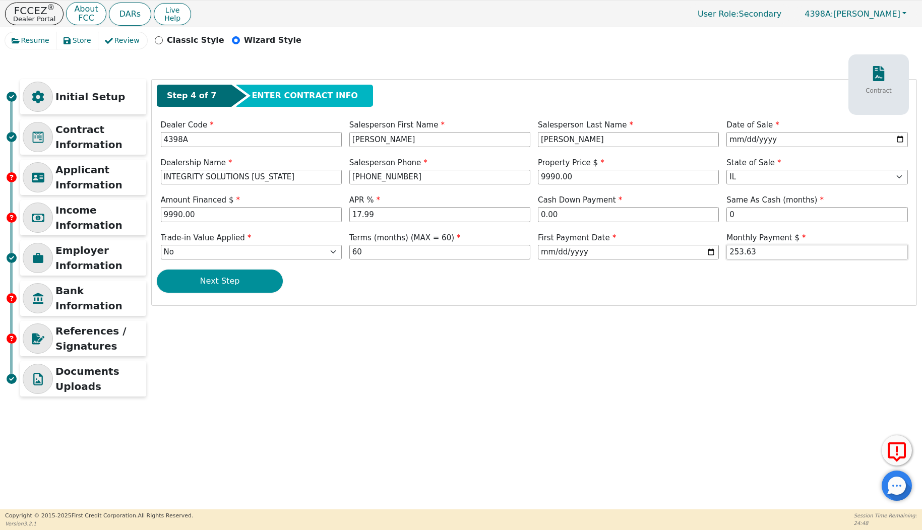
type input "253.63"
click at [230, 274] on button "Next Step" at bounding box center [220, 281] width 126 height 23
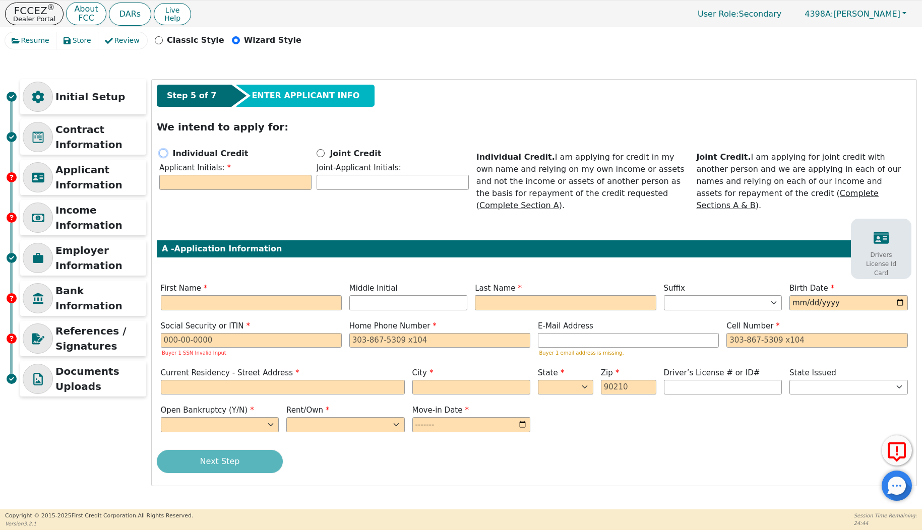
click at [166, 152] on input "Individual Credit" at bounding box center [163, 153] width 8 height 8
radio input "true"
click at [182, 183] on input "text" at bounding box center [235, 182] width 152 height 15
type input "a"
type input "A"
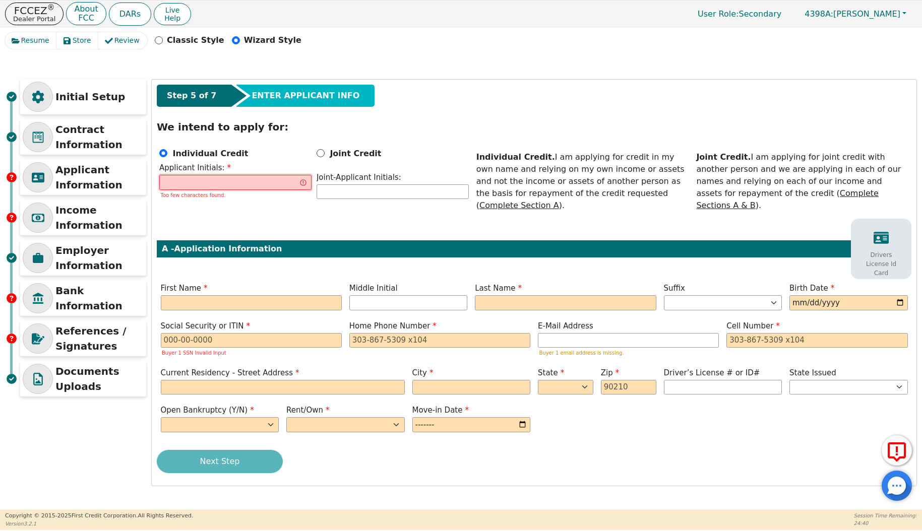
type input "G"
type input "A"
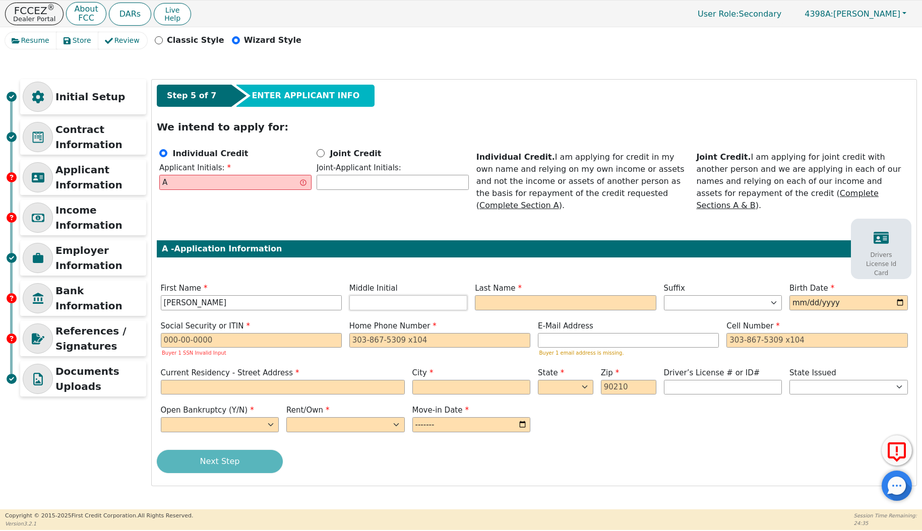
type input "ANGELA"
type input "AG"
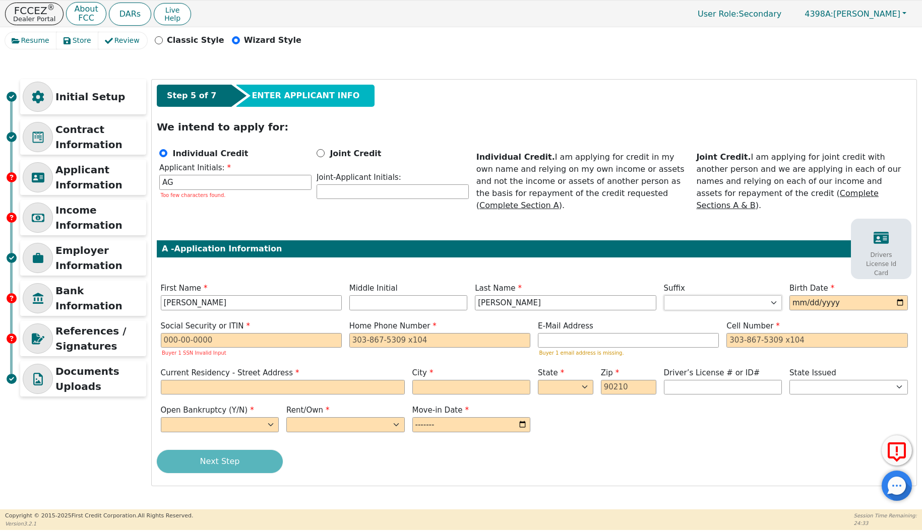
type input "[PERSON_NAME]"
type input "1971-06-21"
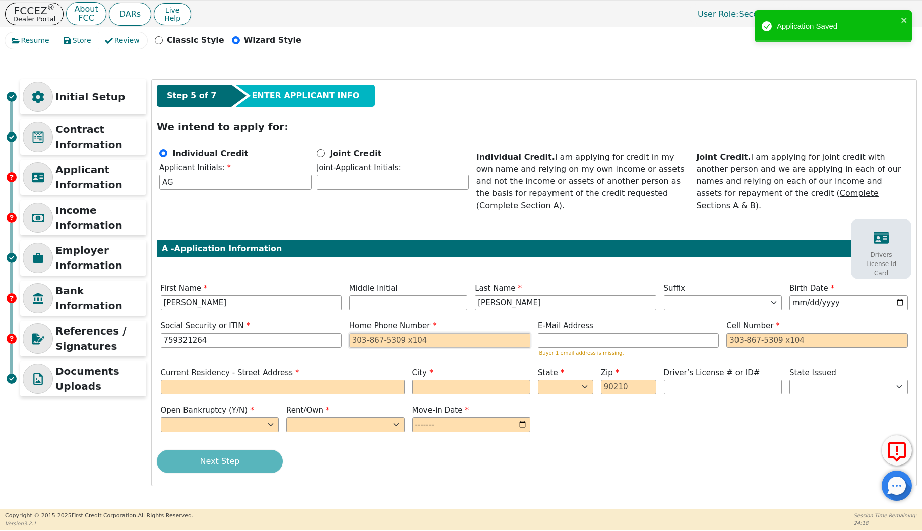
type input "***-**-1264"
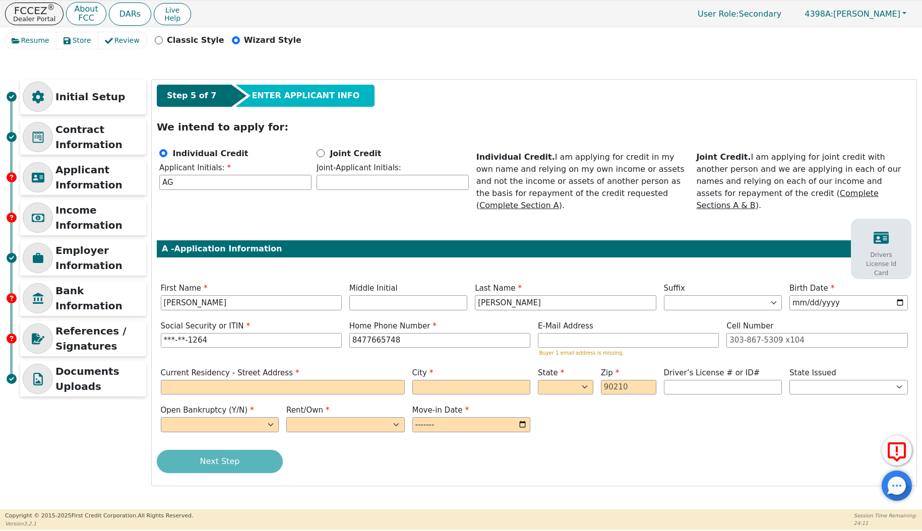
type input "847-766-5748"
click at [557, 322] on span "E-Mail Address" at bounding box center [565, 326] width 55 height 9
paste input "angyg0786@gmail.com"
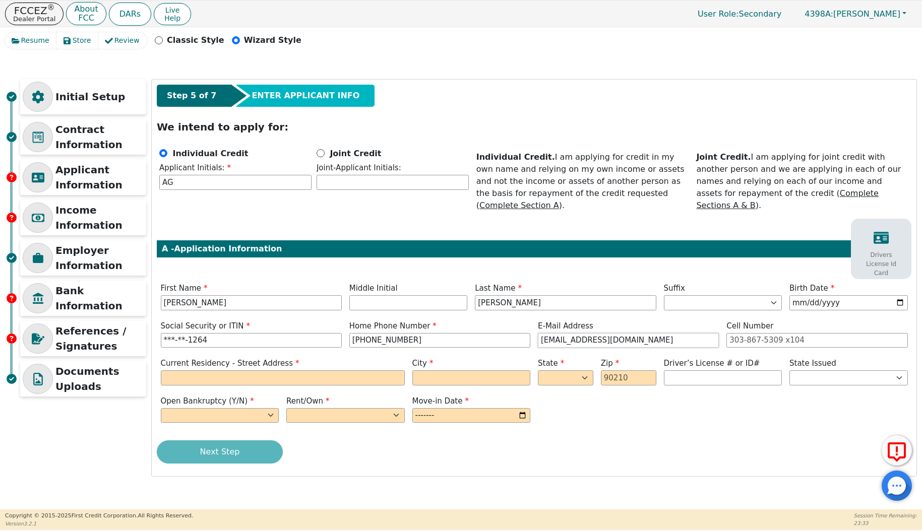
type input "angyg0786@gmail.com"
type input "398 FLETCHER DRIVE"
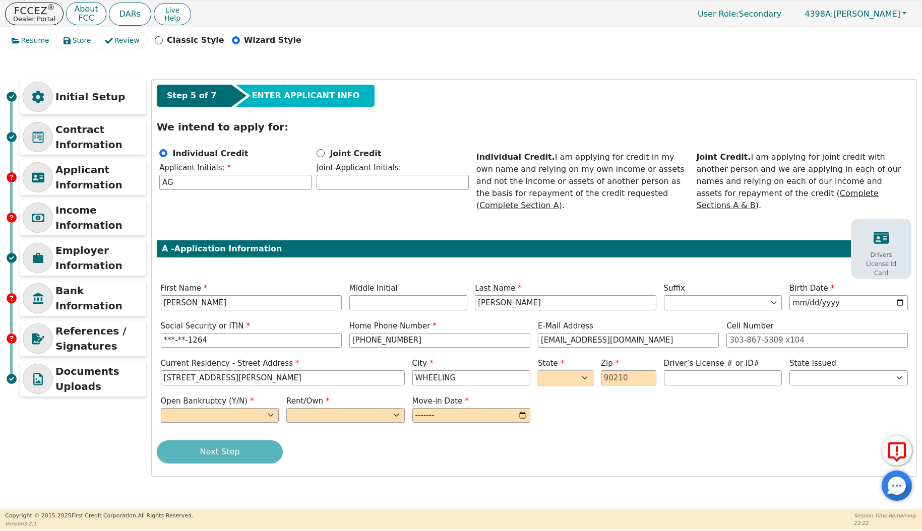
type input "WHEELING"
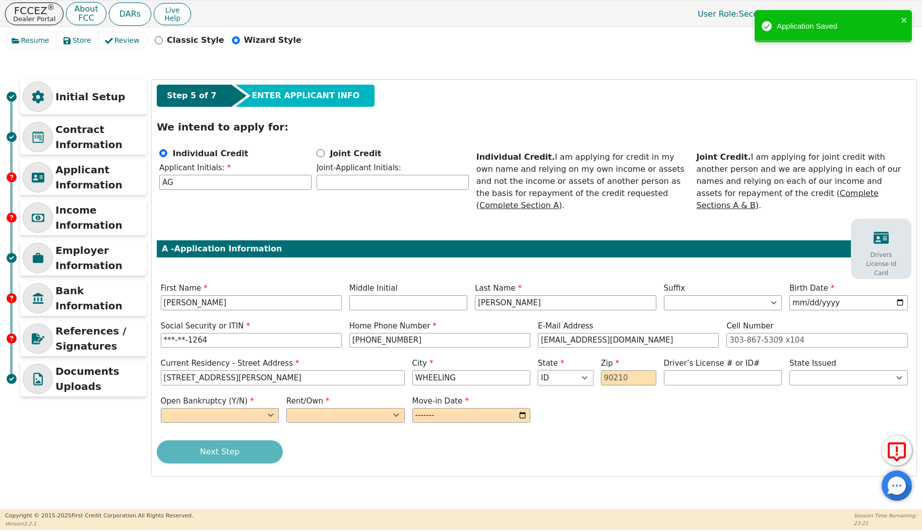
select select "IL"
type input "60090"
select select "n"
select select "Own"
click at [465, 408] on input "month" at bounding box center [471, 415] width 118 height 15
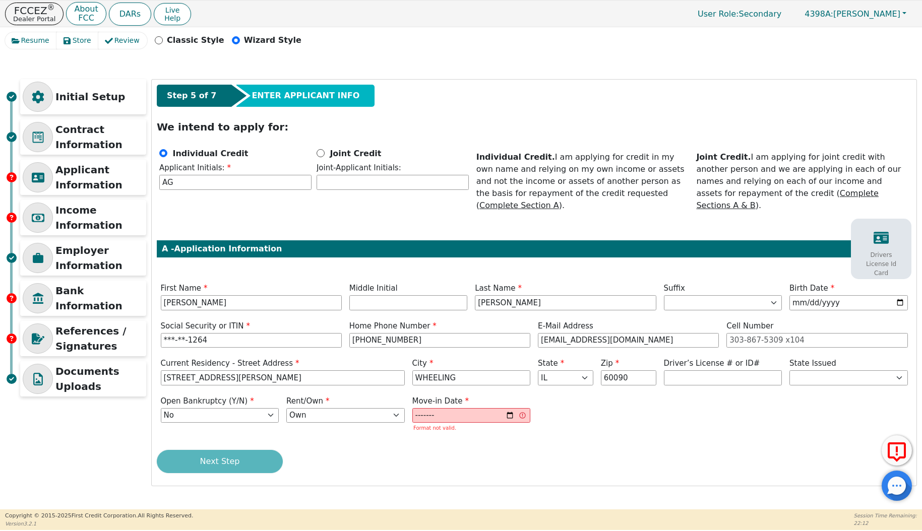
click at [487, 451] on div "Next Step" at bounding box center [534, 461] width 754 height 23
click at [429, 408] on input "209/01/01" at bounding box center [471, 415] width 118 height 15
click at [426, 408] on input "209/01/01" at bounding box center [471, 415] width 118 height 15
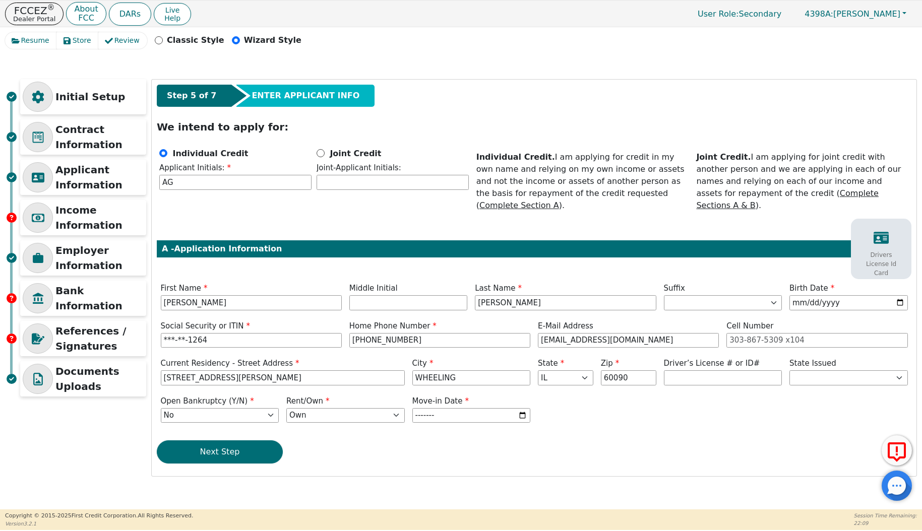
type input "2019-01"
click at [420, 426] on div "Step 5 of 7 ENTER APPLICANT INFO We intend to apply for: Individual Credit Appl…" at bounding box center [534, 278] width 764 height 397
click at [217, 440] on button "Next Step" at bounding box center [220, 451] width 126 height 23
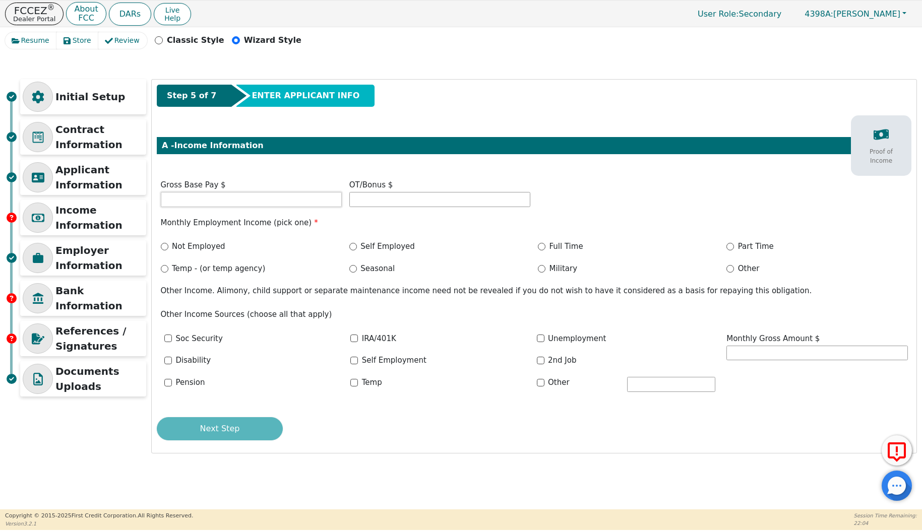
click at [289, 207] on div "Gross Base Pay $" at bounding box center [251, 194] width 188 height 30
type input "2500.00"
click at [555, 245] on label "Full Time" at bounding box center [566, 247] width 34 height 12
click at [545, 245] on input "Full Time" at bounding box center [542, 247] width 8 height 8
radio input "true"
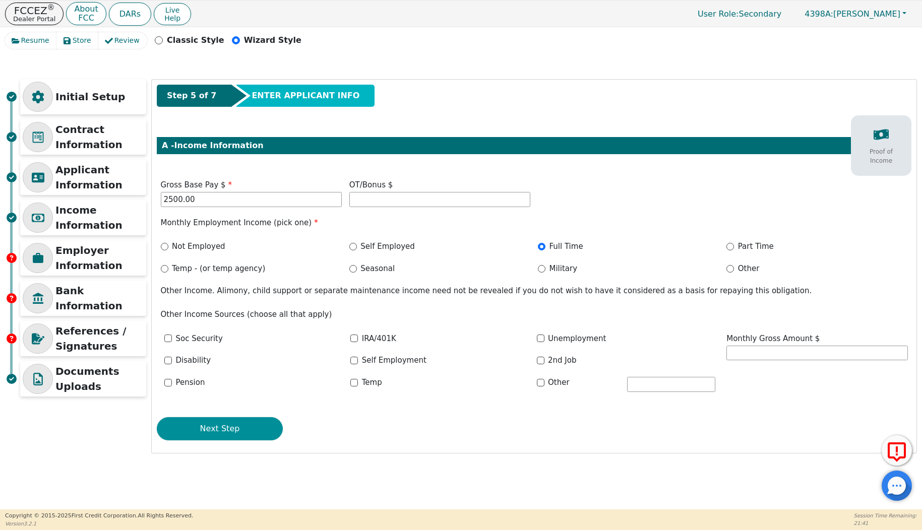
click at [213, 426] on button "Next Step" at bounding box center [220, 428] width 126 height 23
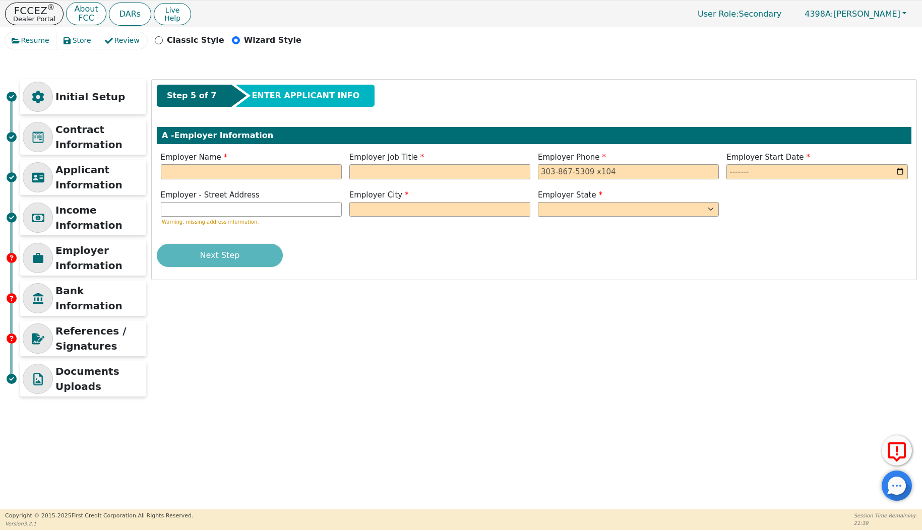
click at [313, 180] on div "Employer Name" at bounding box center [251, 167] width 188 height 30
click at [242, 176] on input "TERRA BELL" at bounding box center [251, 171] width 181 height 15
type input "TERRA BELLA"
click at [397, 161] on span "Employer Job Title" at bounding box center [386, 157] width 75 height 9
click at [397, 166] on input "text" at bounding box center [439, 171] width 181 height 15
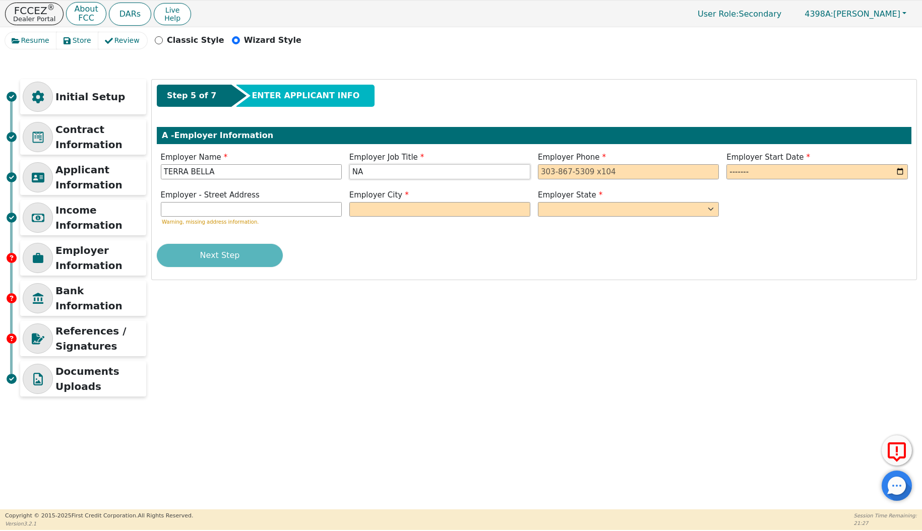
type input "NA"
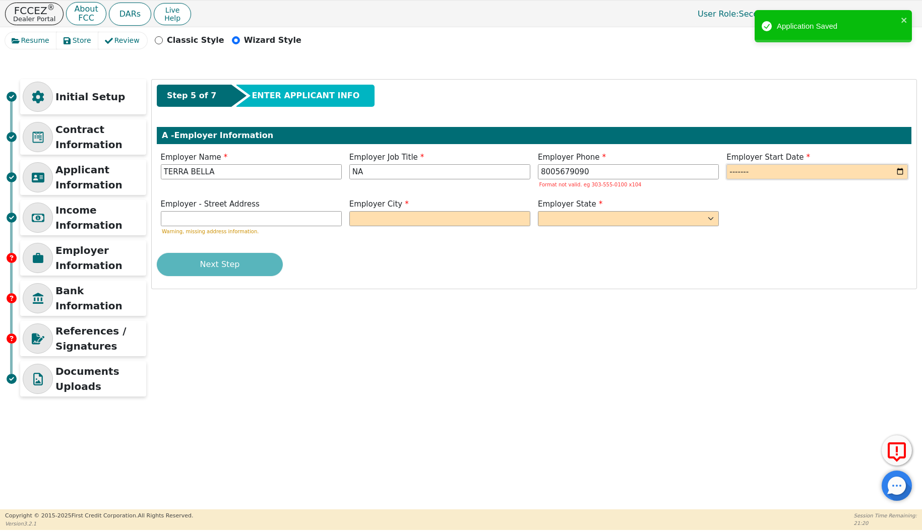
type input "800-567-9090"
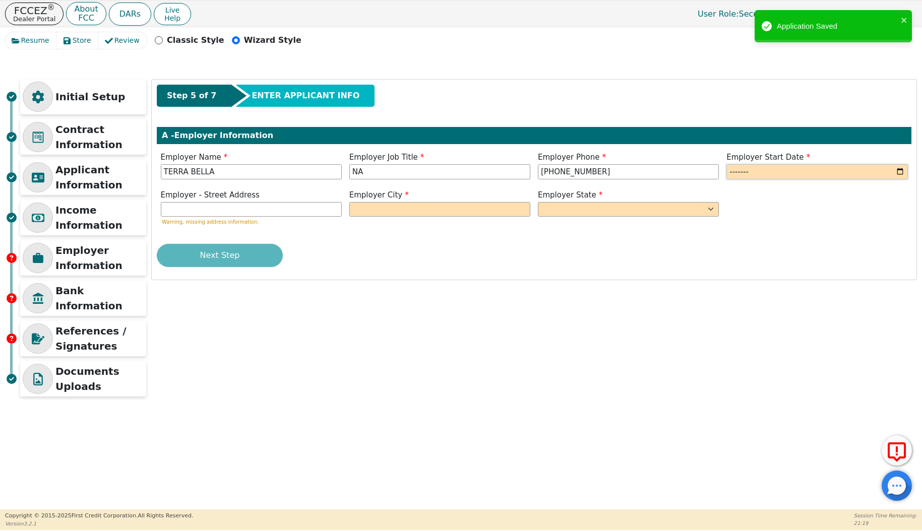
click at [818, 178] on input "month" at bounding box center [816, 171] width 181 height 15
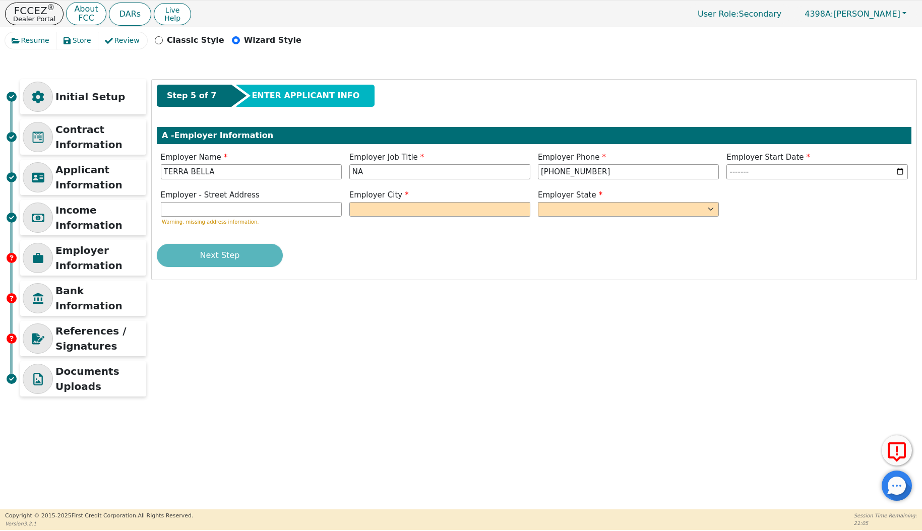
type input "2025-01"
click at [787, 248] on div "Next Step" at bounding box center [534, 255] width 754 height 23
type input "IL"
select select "IL"
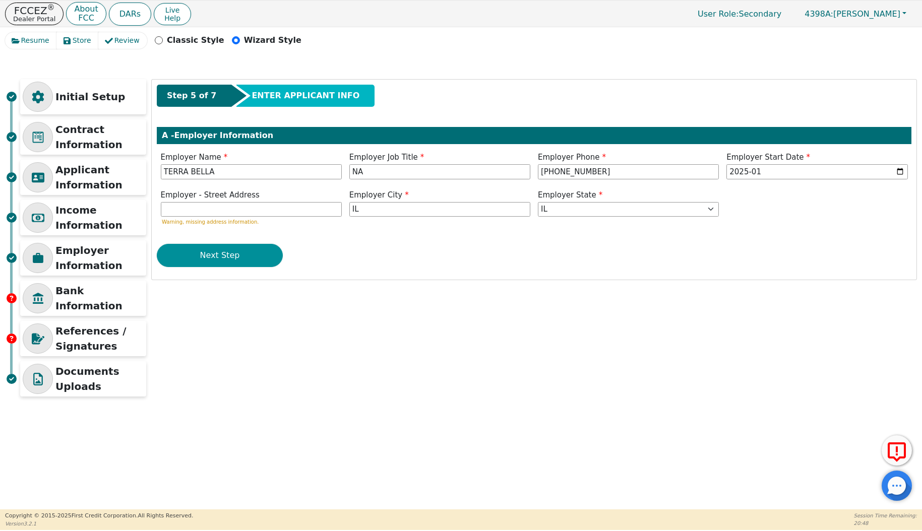
click at [232, 254] on button "Next Step" at bounding box center [220, 255] width 126 height 23
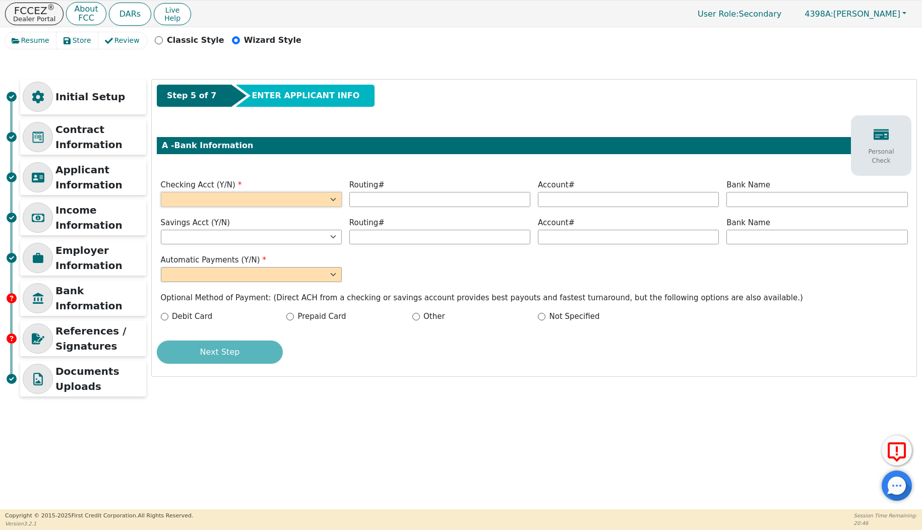
select select "y"
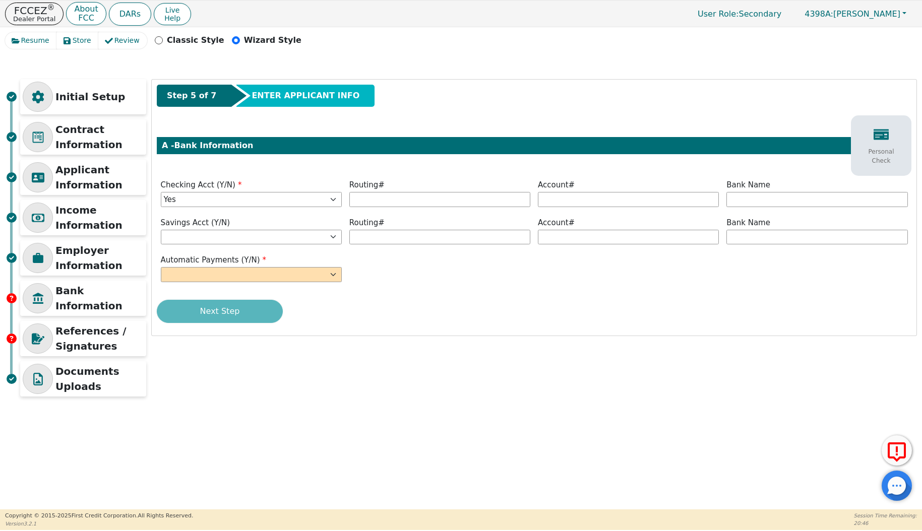
click at [250, 264] on label "Automatic Payments (Y/N)" at bounding box center [251, 260] width 181 height 12
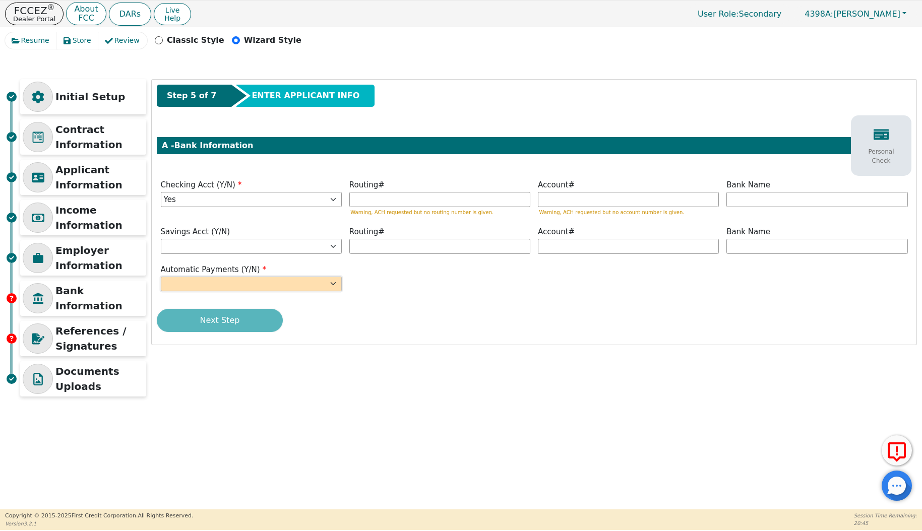
select select "y"
click at [431, 202] on input "text" at bounding box center [439, 199] width 181 height 15
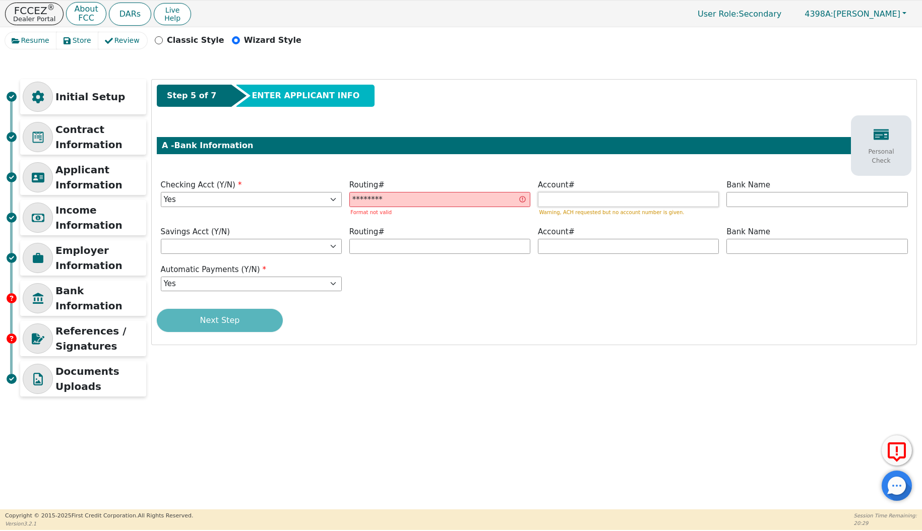
click at [647, 192] on input "text" at bounding box center [628, 199] width 181 height 15
click at [639, 203] on input "text" at bounding box center [628, 199] width 181 height 15
drag, startPoint x: 449, startPoint y: 199, endPoint x: 278, endPoint y: 185, distance: 171.4
click at [278, 185] on div "Checking Acct (Y/N) Yes No Routing# 71923909 Format not valid Account# Warning,…" at bounding box center [534, 198] width 754 height 39
click at [591, 190] on div "Account# Warning, ACH requested but no account number is given." at bounding box center [628, 197] width 181 height 37
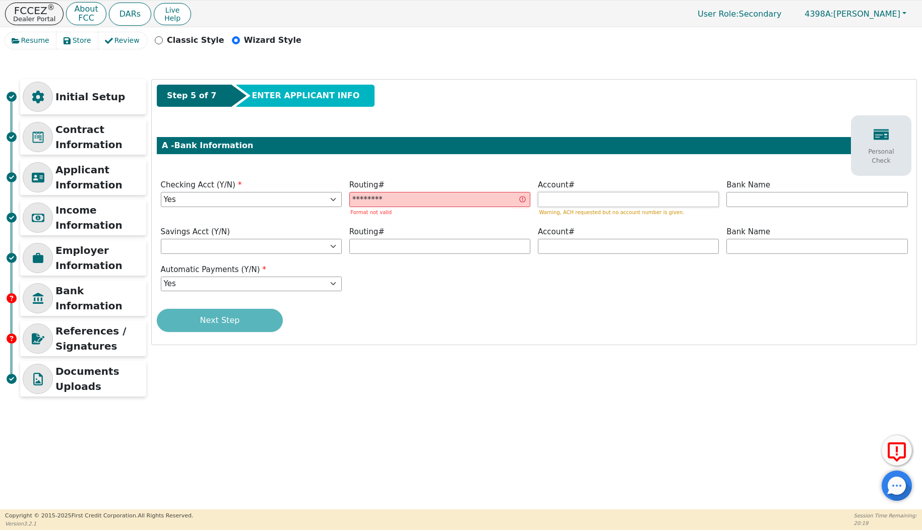
click at [581, 199] on input "text" at bounding box center [628, 199] width 181 height 15
drag, startPoint x: 389, startPoint y: 204, endPoint x: 192, endPoint y: 188, distance: 197.7
click at [192, 188] on div "Checking Acct (Y/N) Yes No Routing# 71923909 Format not valid Account# Warning,…" at bounding box center [534, 198] width 754 height 39
type input "**********"
click at [564, 193] on input "text" at bounding box center [628, 199] width 181 height 15
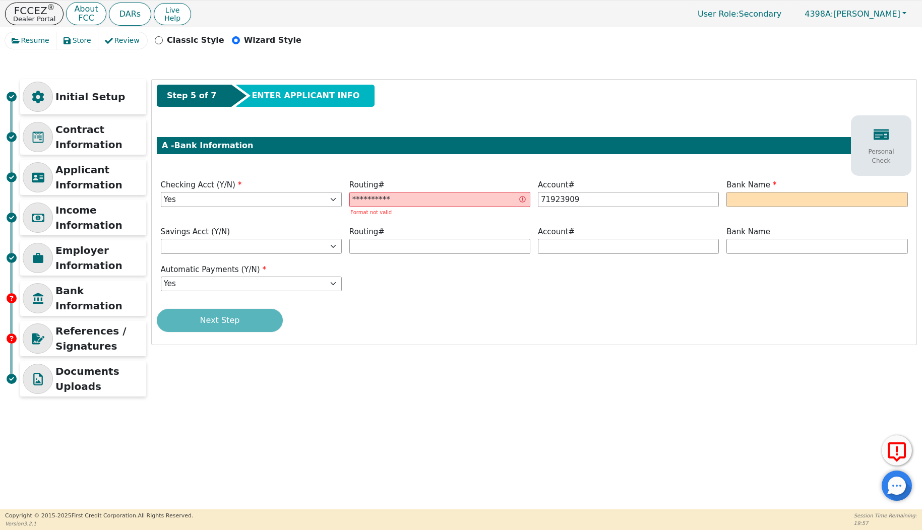
type input "********"
click at [691, 305] on div "**********" at bounding box center [534, 212] width 764 height 265
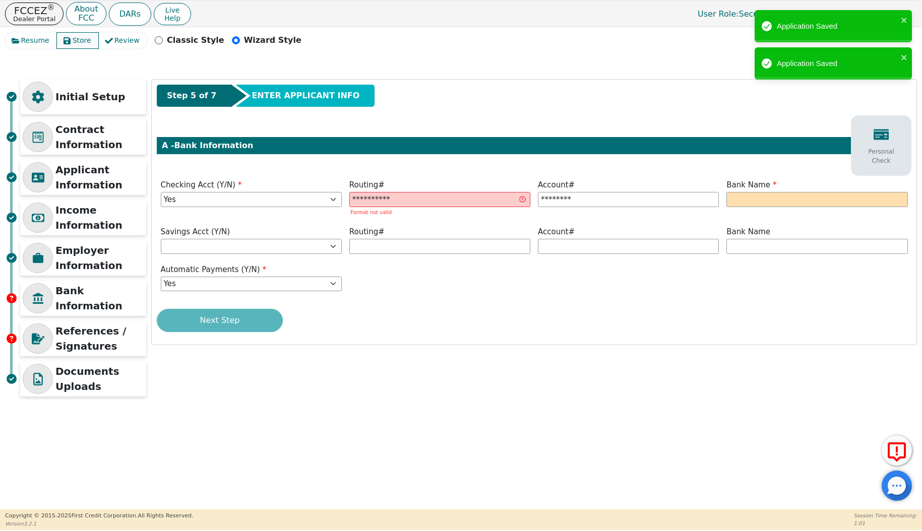
click at [69, 40] on button "Store" at bounding box center [77, 40] width 42 height 17
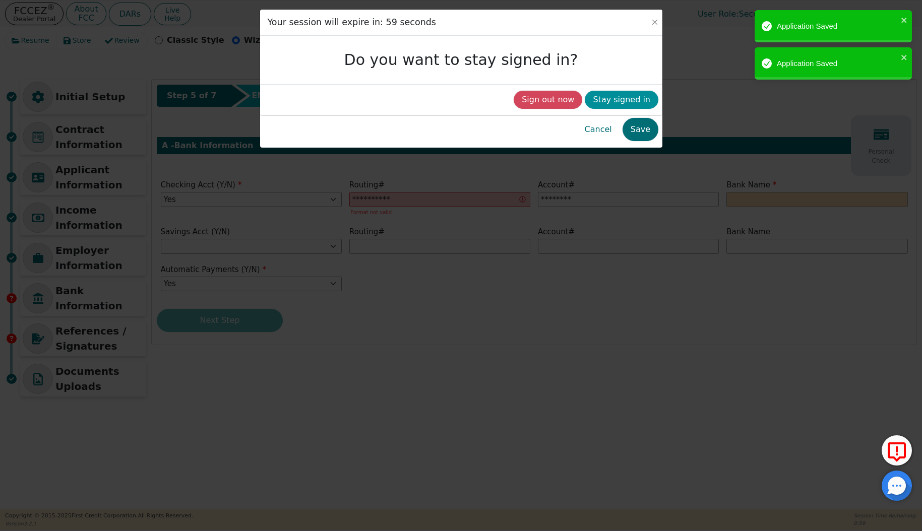
click at [626, 98] on button "Stay signed in" at bounding box center [622, 100] width 74 height 18
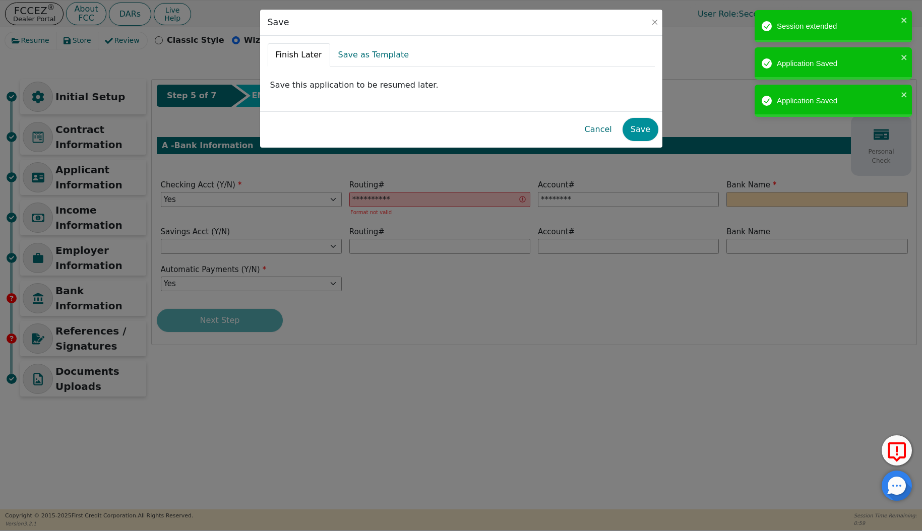
click at [643, 128] on button "Save" at bounding box center [640, 129] width 36 height 23
click at [643, 133] on button "Save" at bounding box center [640, 129] width 36 height 23
click at [642, 133] on div "Initial Setup Contract Information Applicant Information Income Information Emp…" at bounding box center [461, 279] width 912 height 451
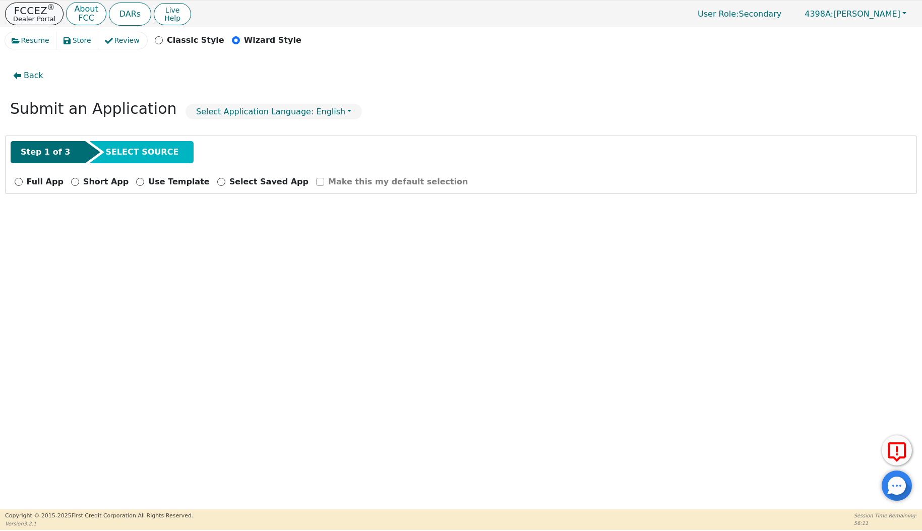
click at [40, 22] on p "Dealer Portal" at bounding box center [34, 19] width 42 height 7
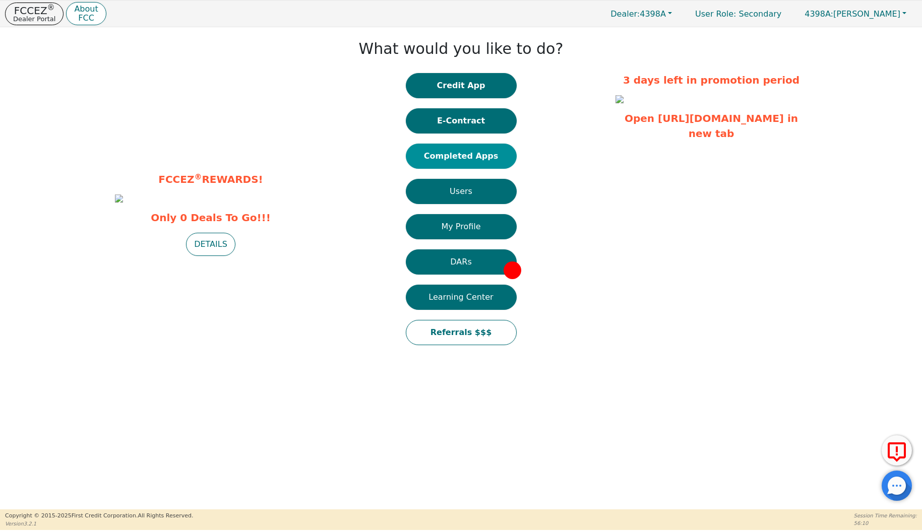
click at [458, 151] on button "Completed Apps" at bounding box center [461, 156] width 111 height 25
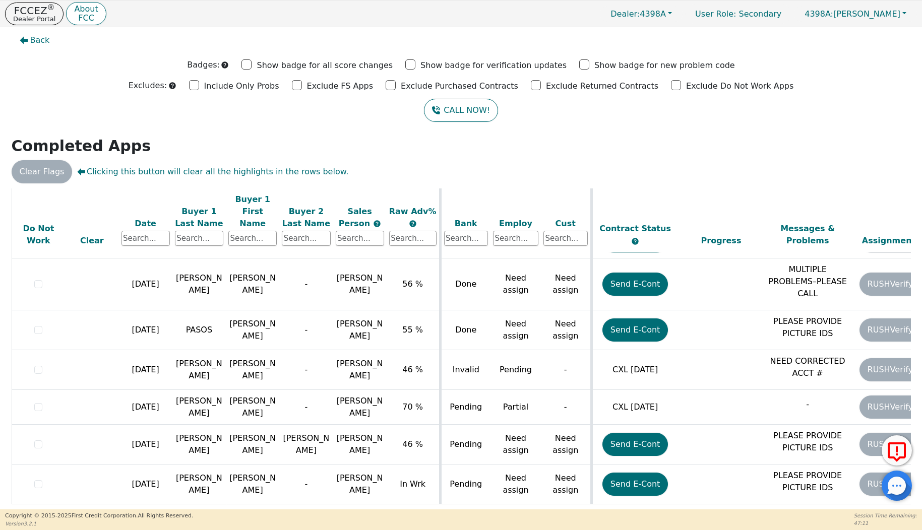
scroll to position [531, 0]
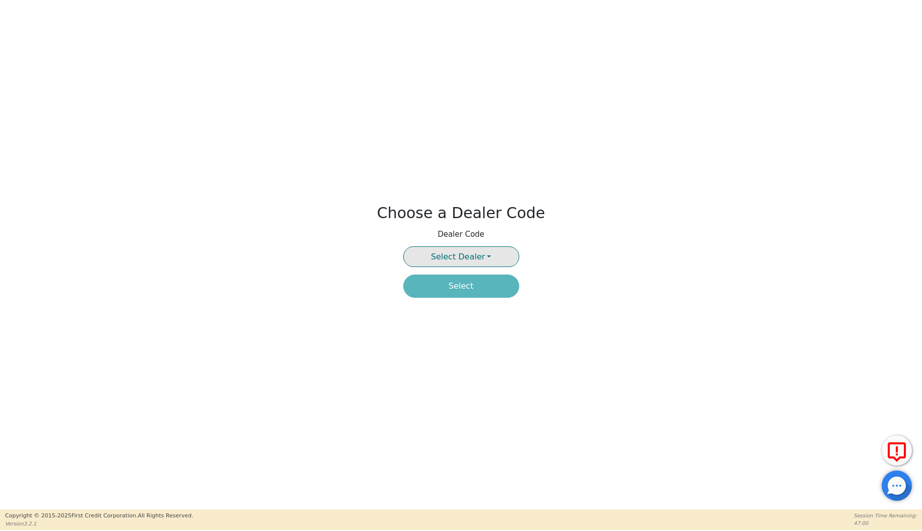
click at [442, 261] on span "Select Dealer" at bounding box center [458, 257] width 54 height 10
click at [441, 286] on link "4398A" at bounding box center [461, 280] width 115 height 14
click at [441, 291] on button "Select" at bounding box center [461, 286] width 116 height 23
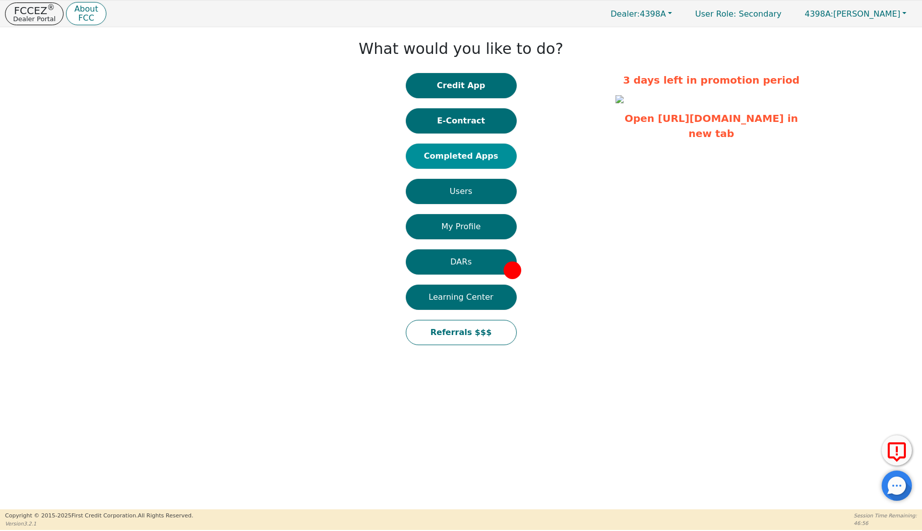
click at [495, 151] on button "Completed Apps" at bounding box center [461, 156] width 111 height 25
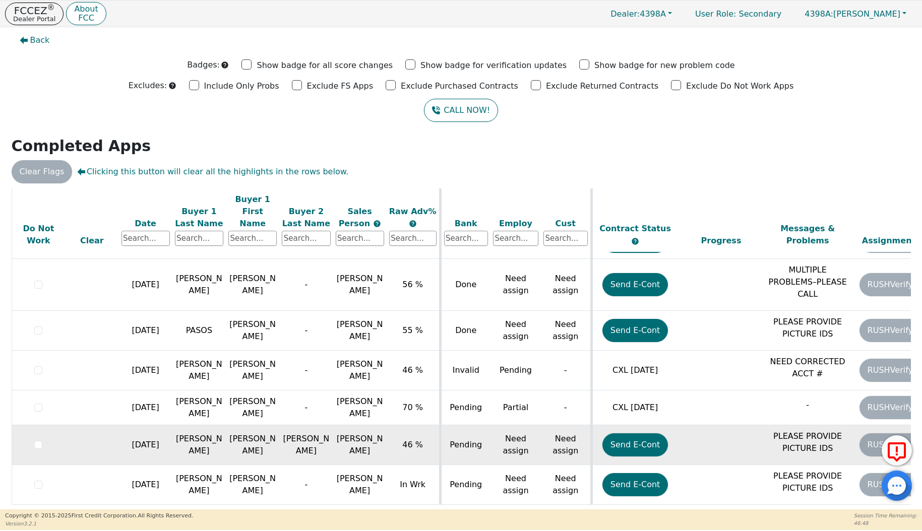
scroll to position [531, 0]
